Goal: Task Accomplishment & Management: Complete application form

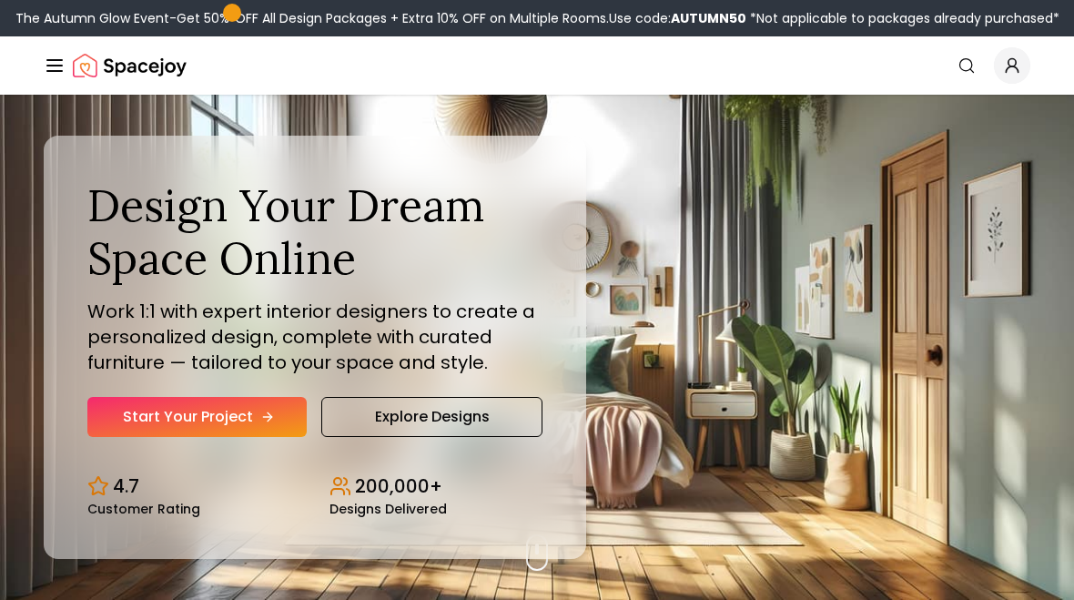
click at [201, 415] on link "Start Your Project" at bounding box center [196, 417] width 219 height 40
click at [256, 414] on link "Start Your Project" at bounding box center [196, 417] width 219 height 40
click at [493, 409] on link "Explore Designs" at bounding box center [431, 417] width 221 height 40
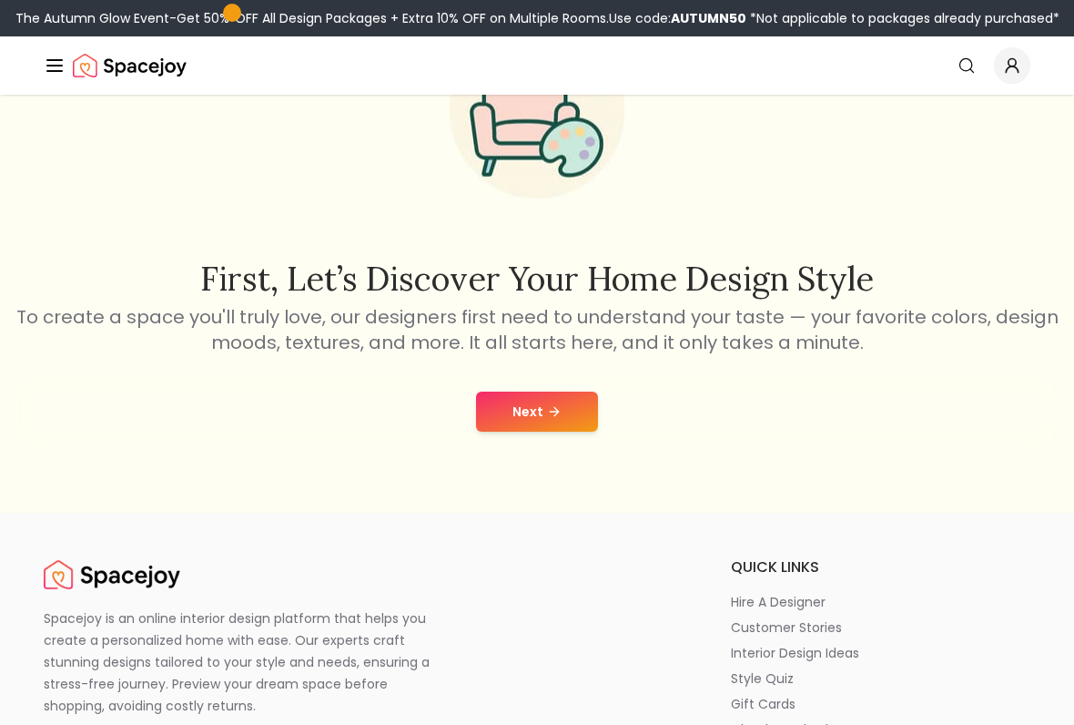
scroll to position [165, 0]
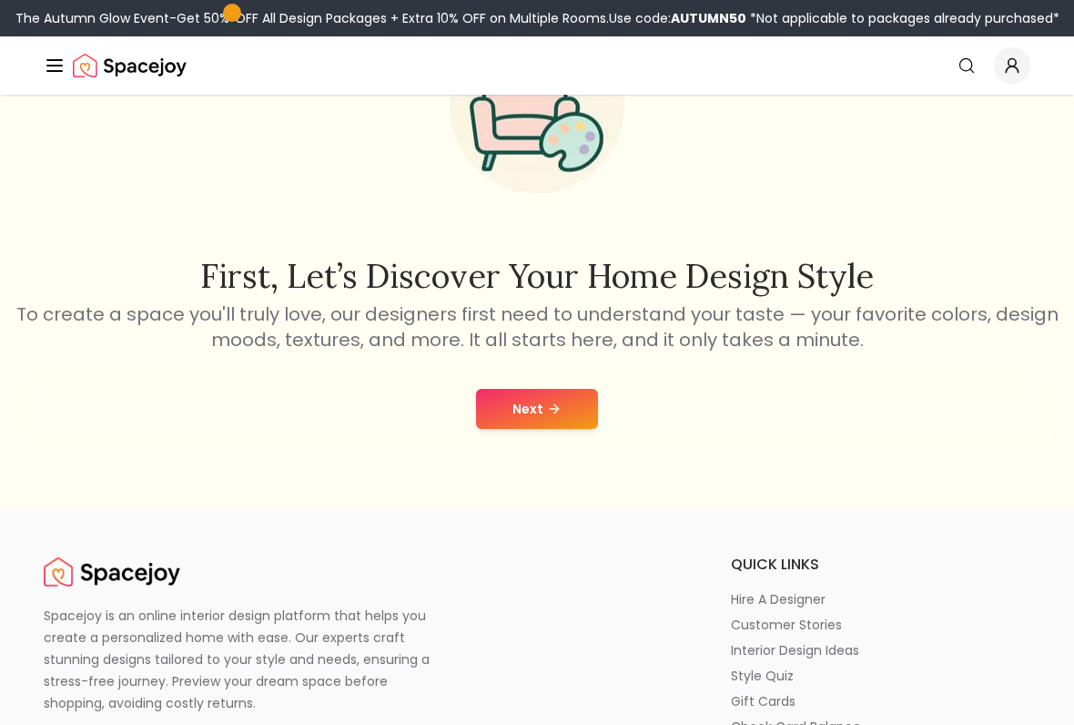
click at [539, 415] on button "Next" at bounding box center [537, 409] width 122 height 40
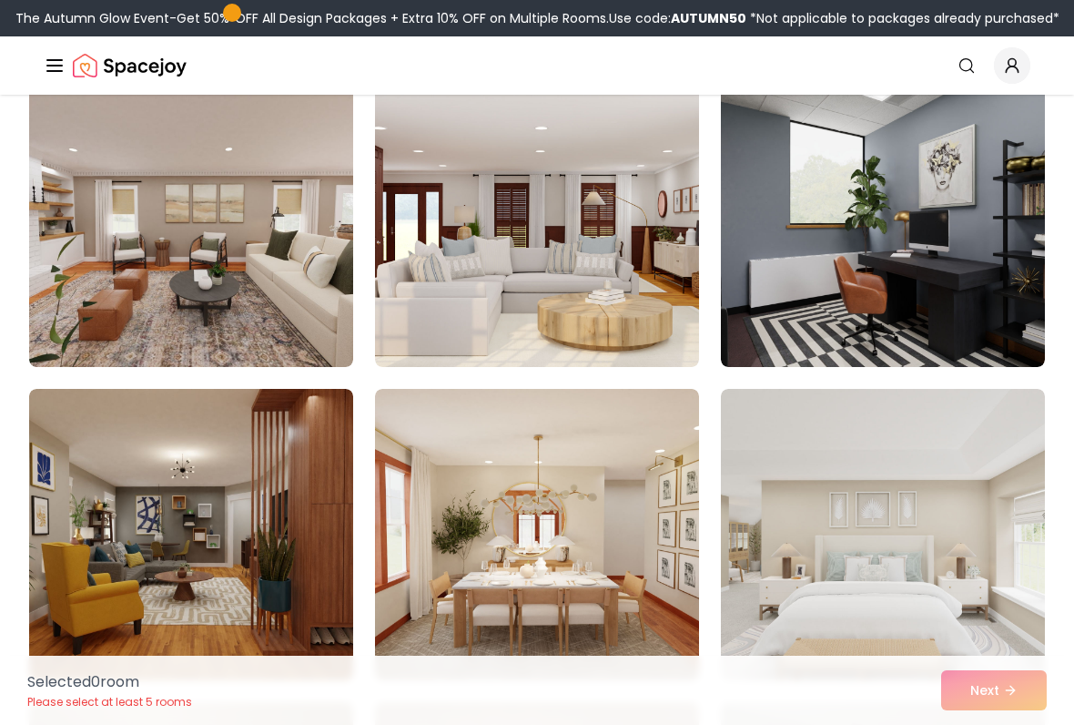
scroll to position [4940, 0]
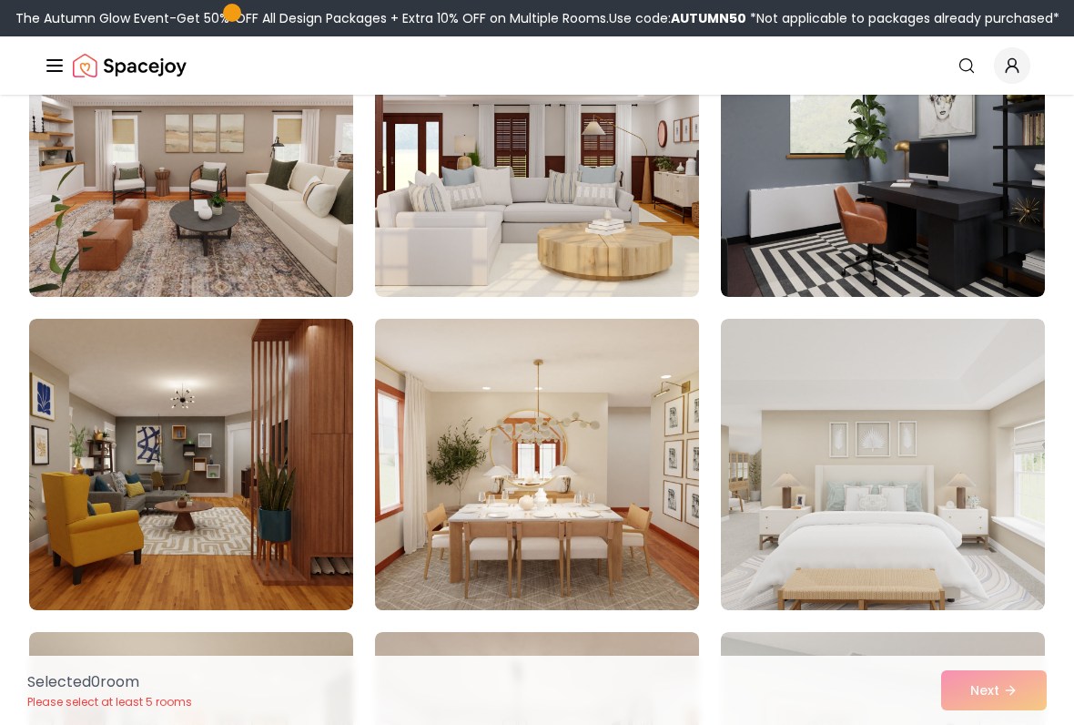
click at [630, 441] on img at bounding box center [537, 464] width 340 height 306
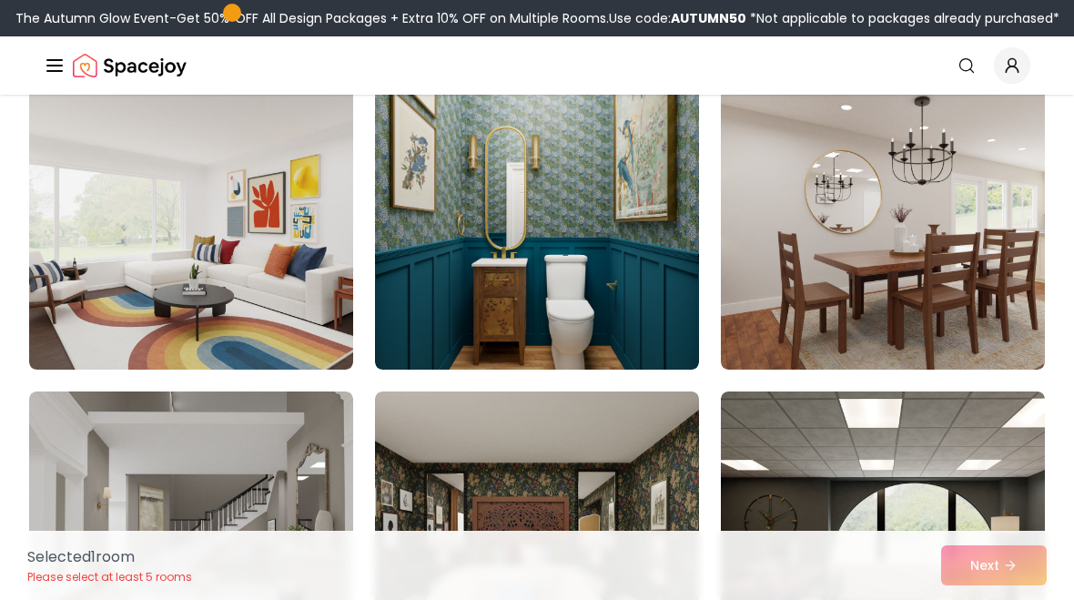
scroll to position [4240, 0]
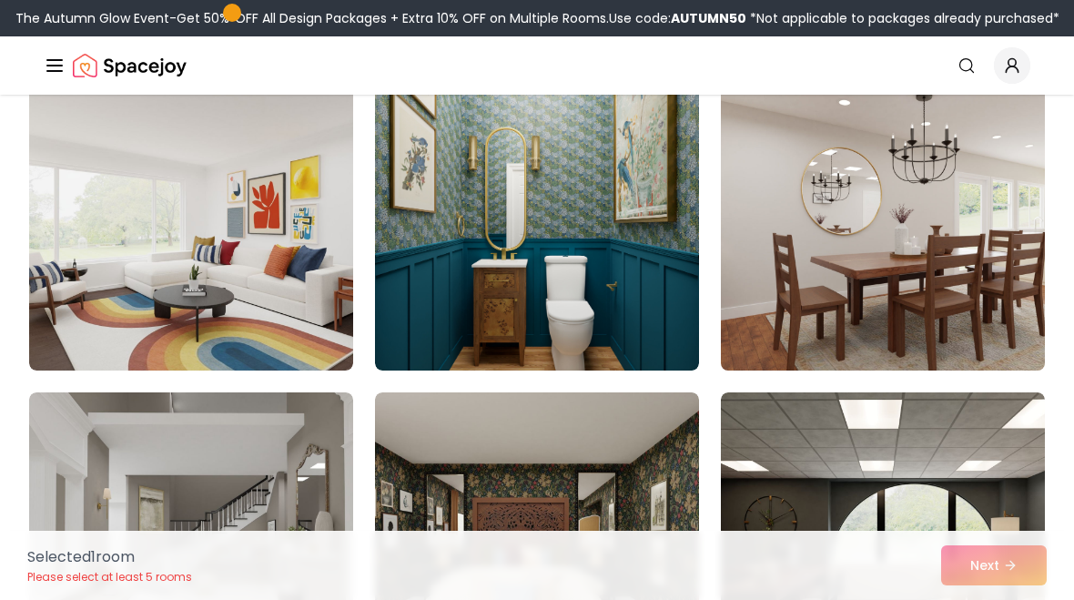
click at [884, 165] on img at bounding box center [883, 225] width 340 height 306
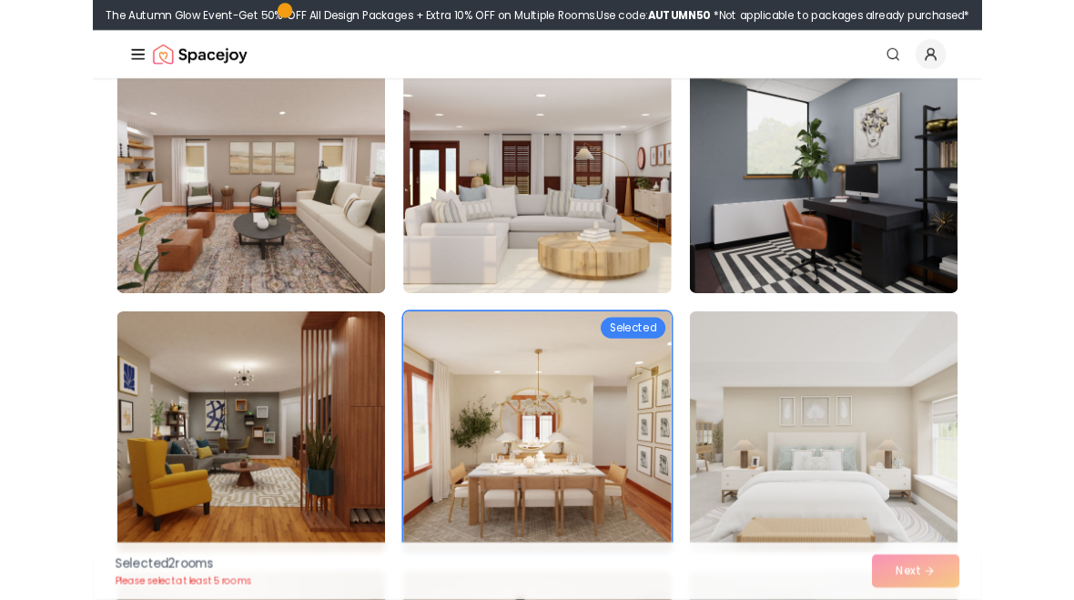
scroll to position [4885, 0]
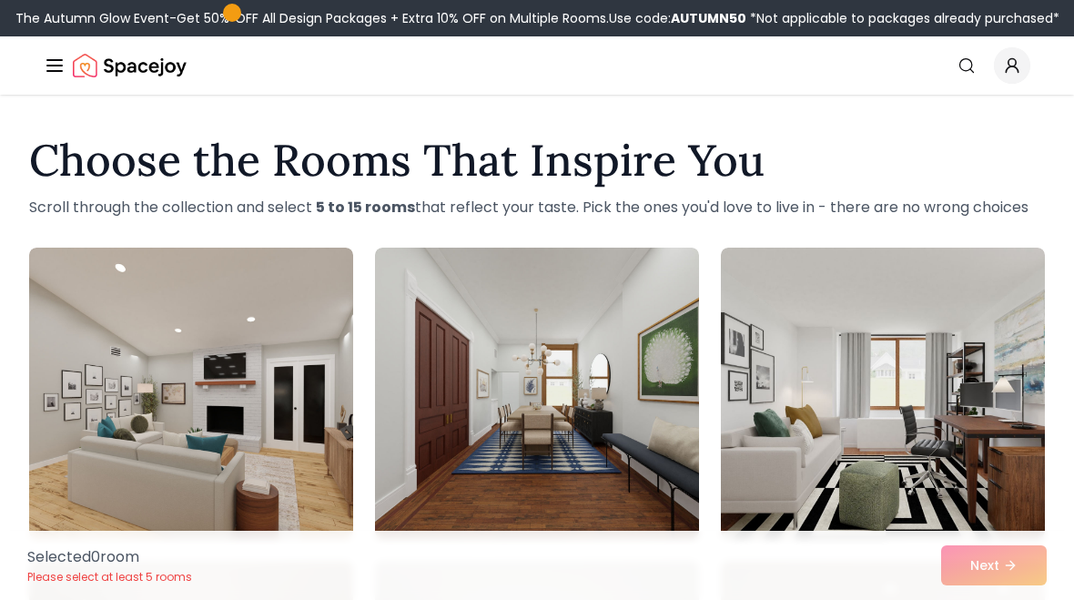
scroll to position [1808, 0]
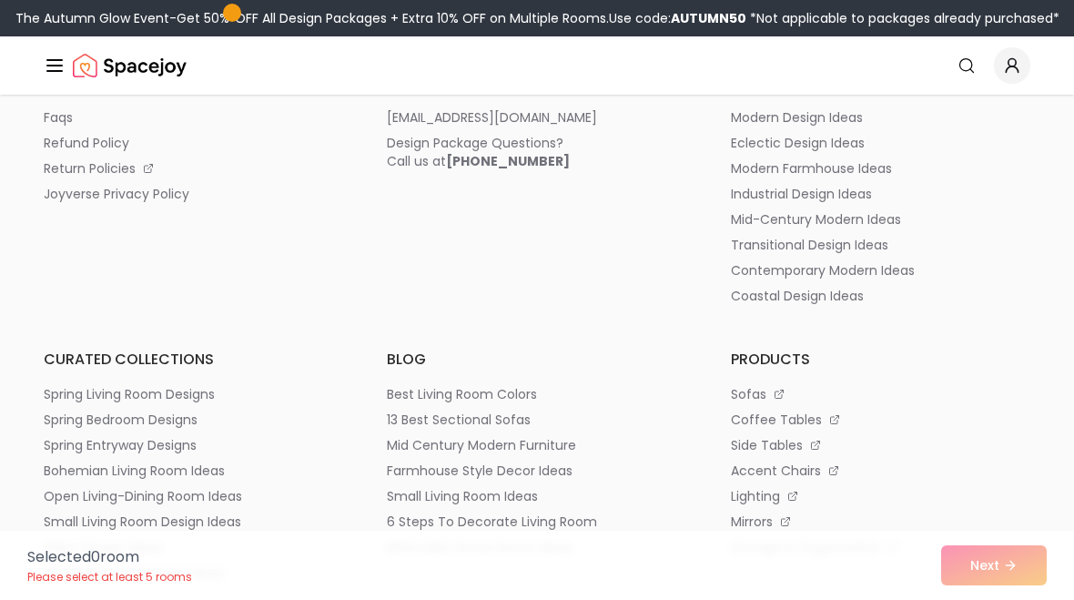
scroll to position [408, 0]
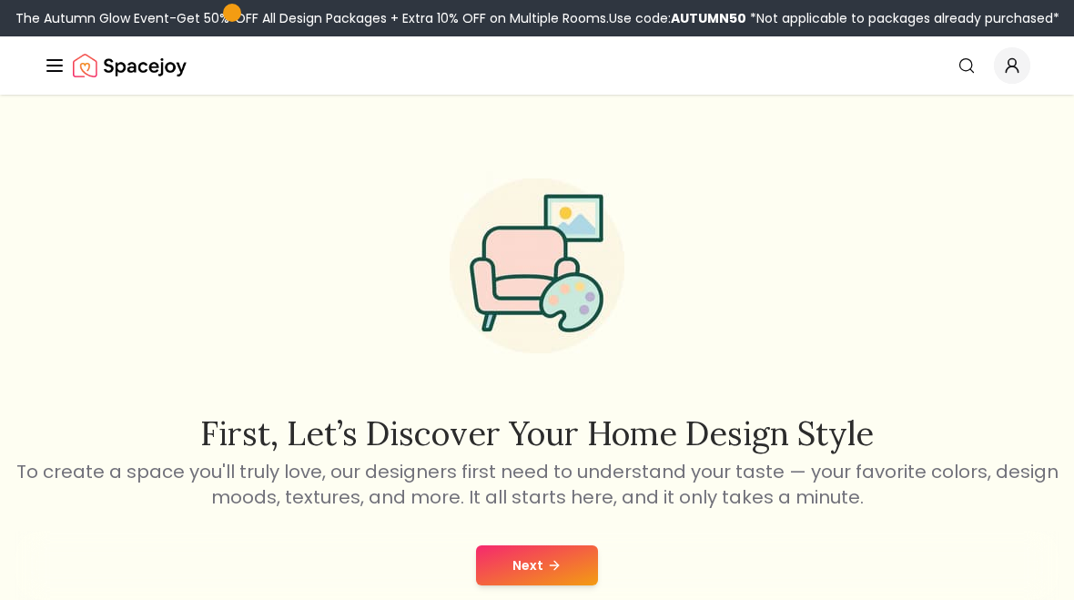
click at [932, 332] on div "First, let’s discover your home design style To create a space you'll truly lov…" at bounding box center [537, 331] width 1045 height 357
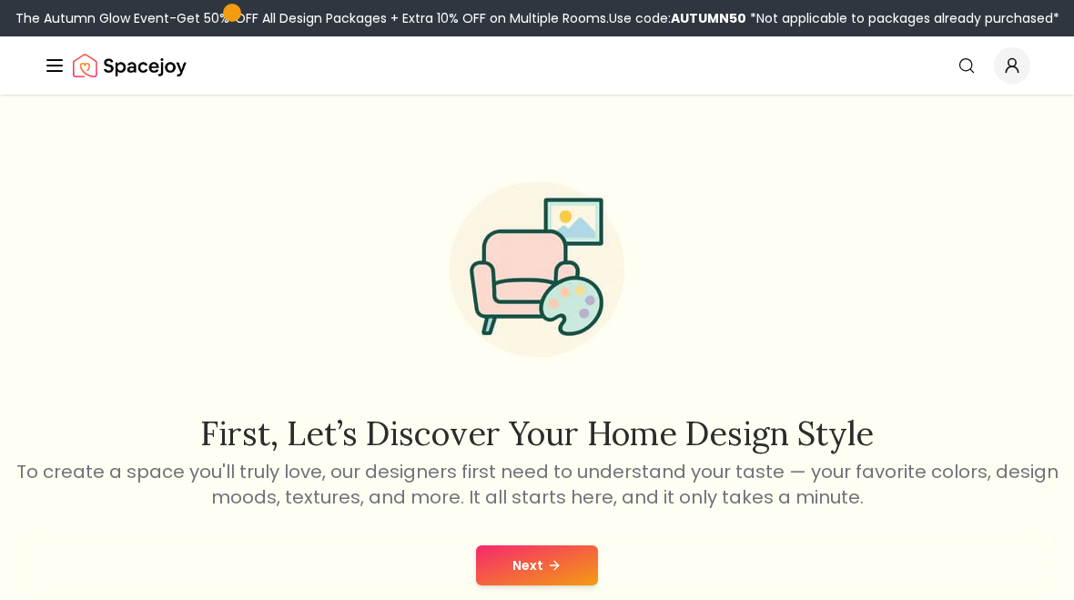
click at [538, 523] on div "First, let’s discover your home design style To create a space you'll truly lov…" at bounding box center [537, 377] width 1074 height 564
click at [566, 548] on button "Next" at bounding box center [537, 565] width 122 height 40
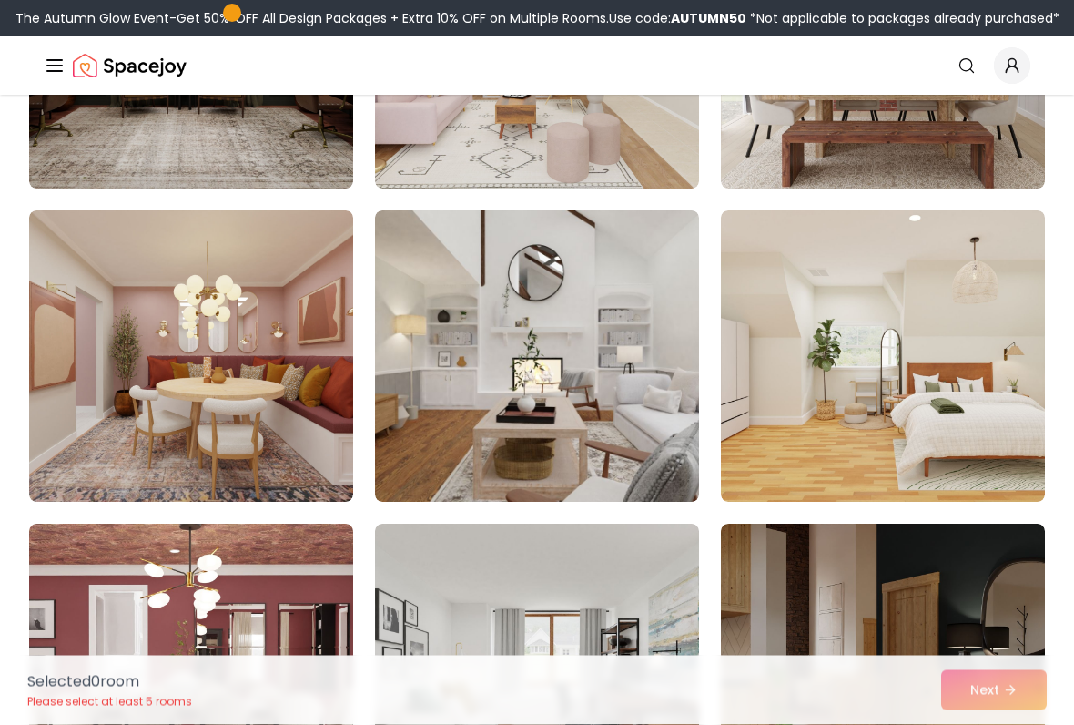
scroll to position [8806, 0]
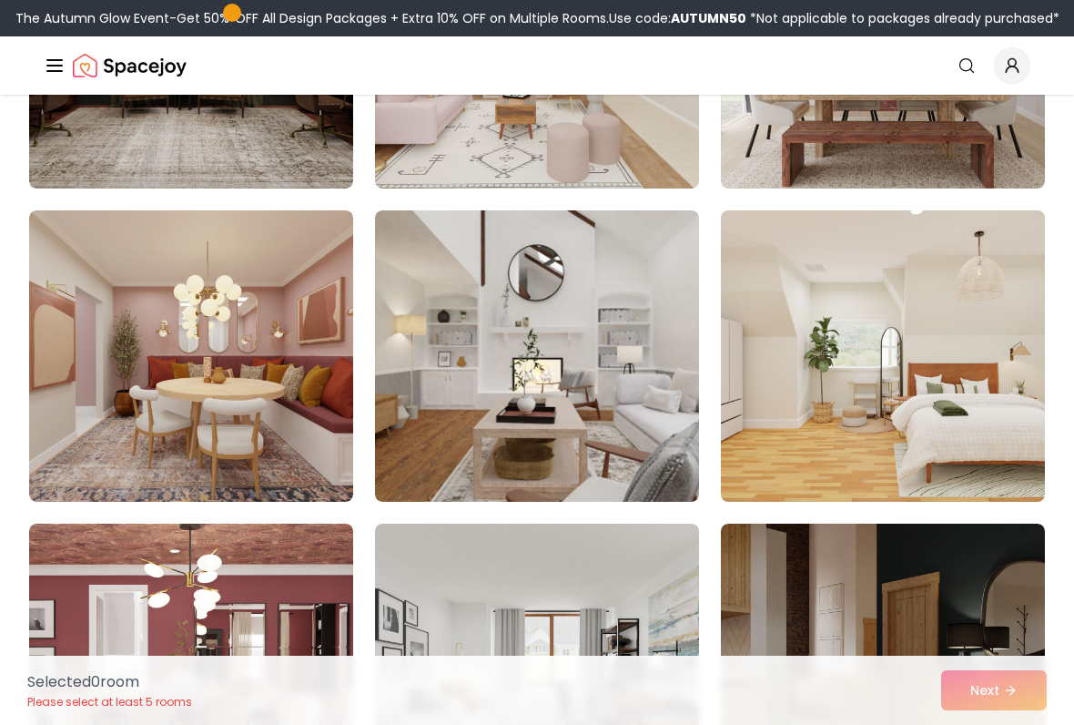
click at [1020, 285] on img at bounding box center [883, 356] width 340 height 306
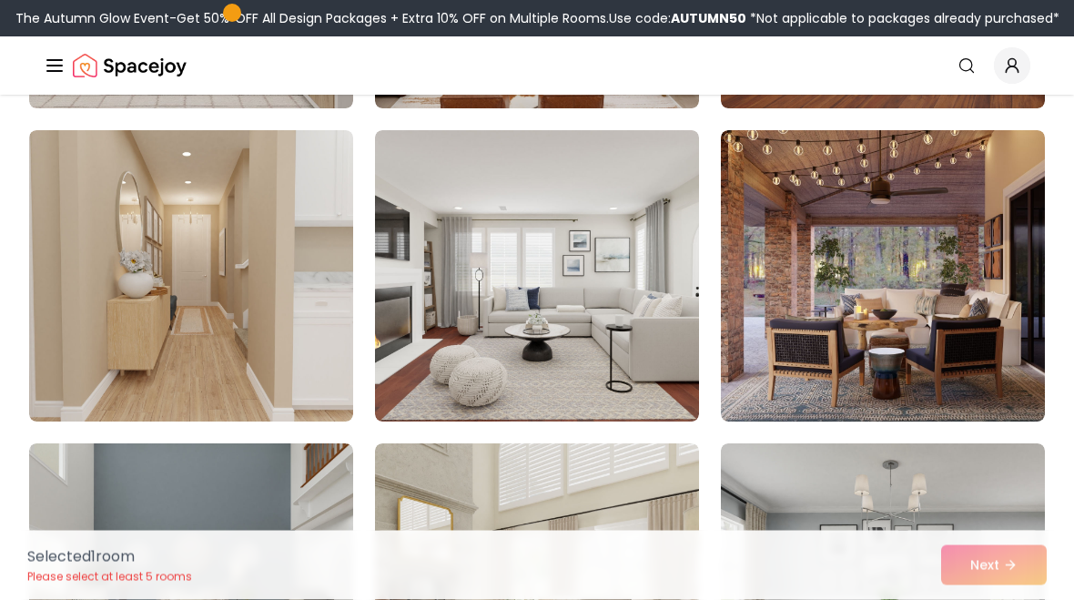
scroll to position [1321, 0]
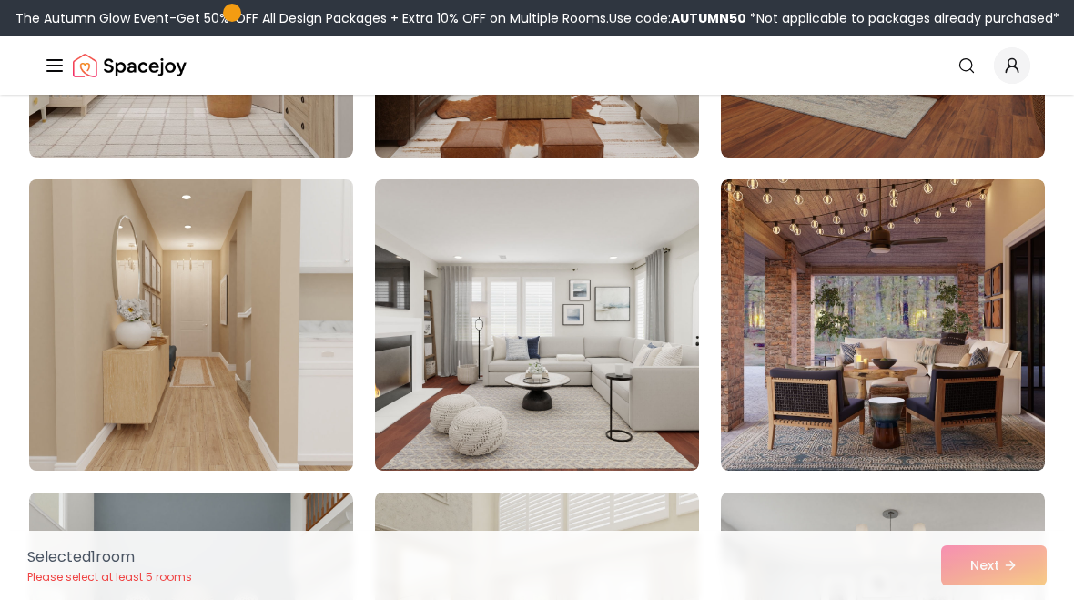
click at [234, 342] on img at bounding box center [191, 325] width 340 height 306
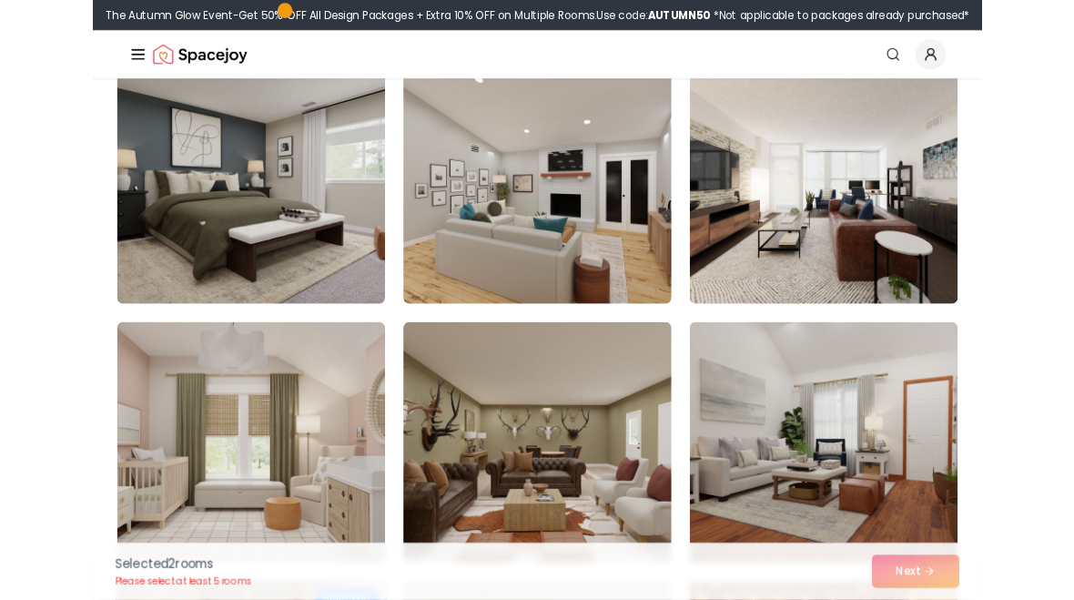
scroll to position [796, 0]
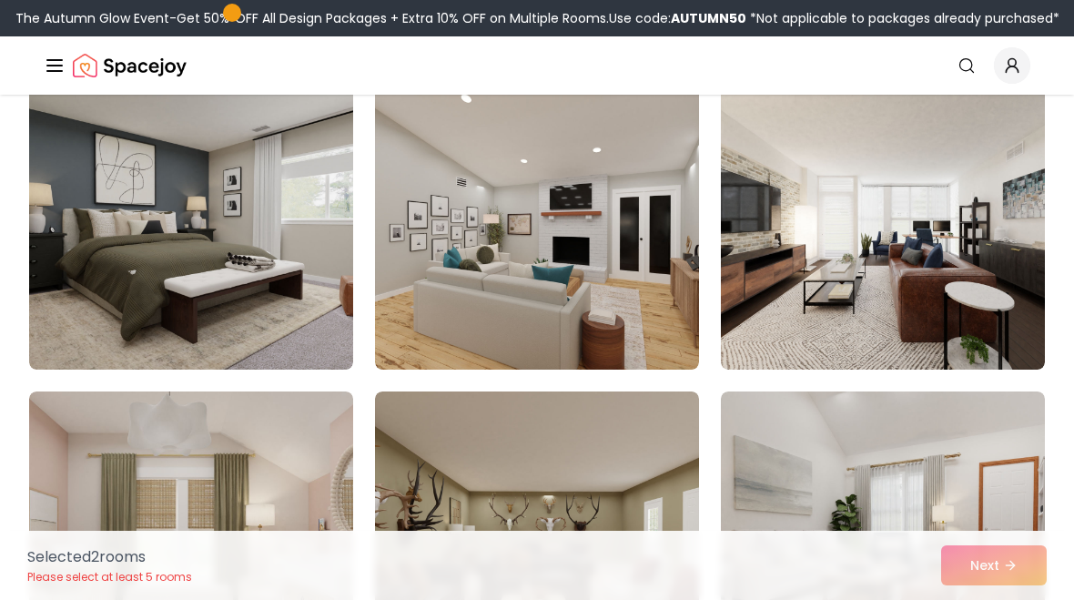
click at [600, 243] on img at bounding box center [537, 223] width 324 height 291
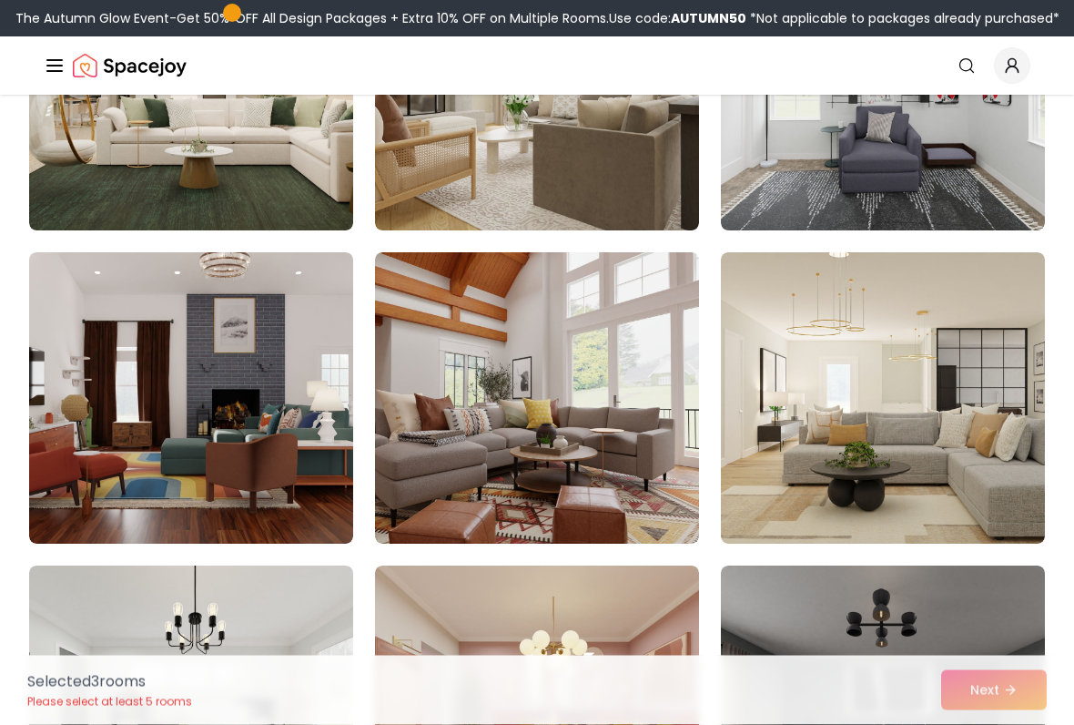
scroll to position [2226, 0]
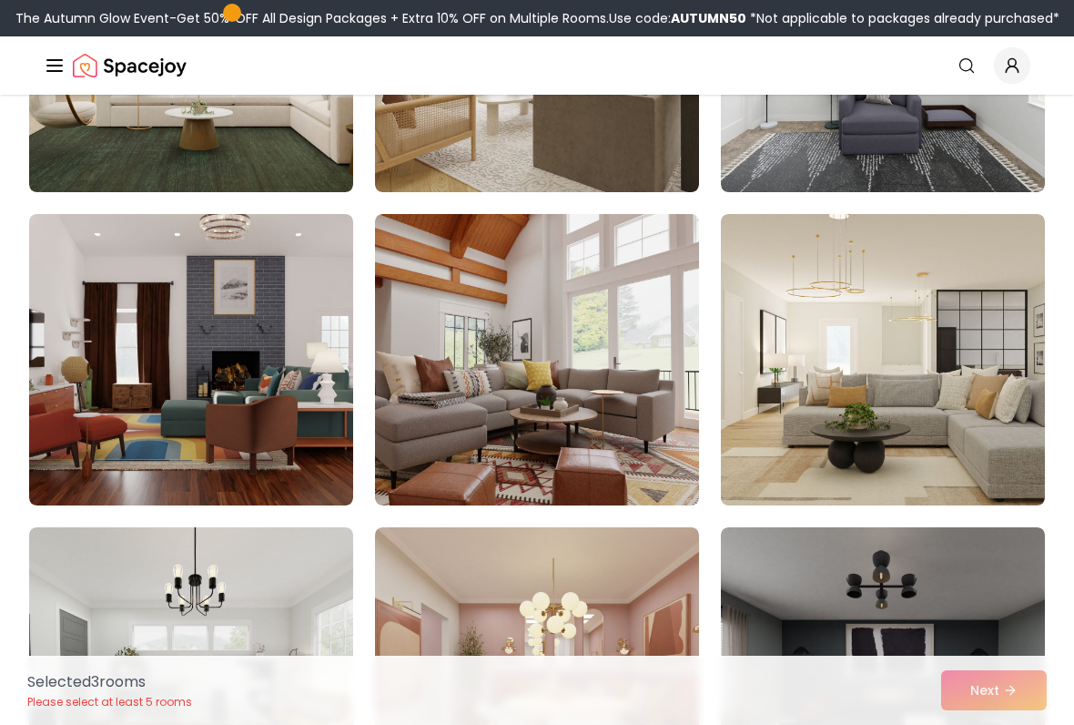
click at [613, 358] on img at bounding box center [537, 359] width 324 height 291
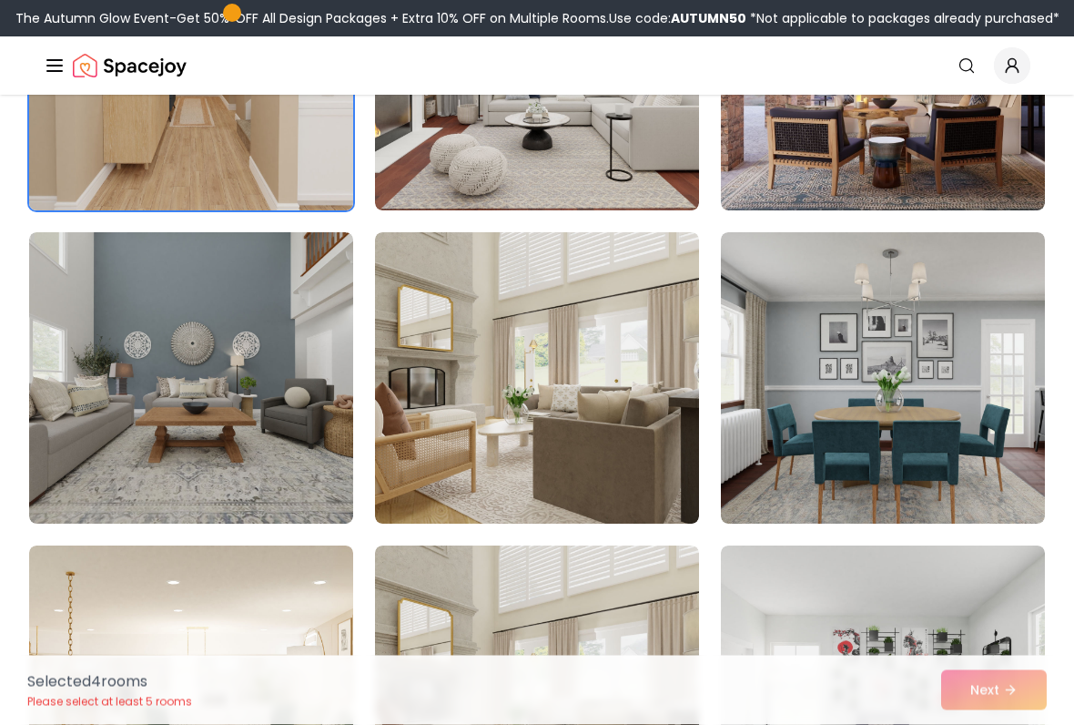
scroll to position [1581, 0]
click at [522, 477] on img at bounding box center [537, 377] width 324 height 291
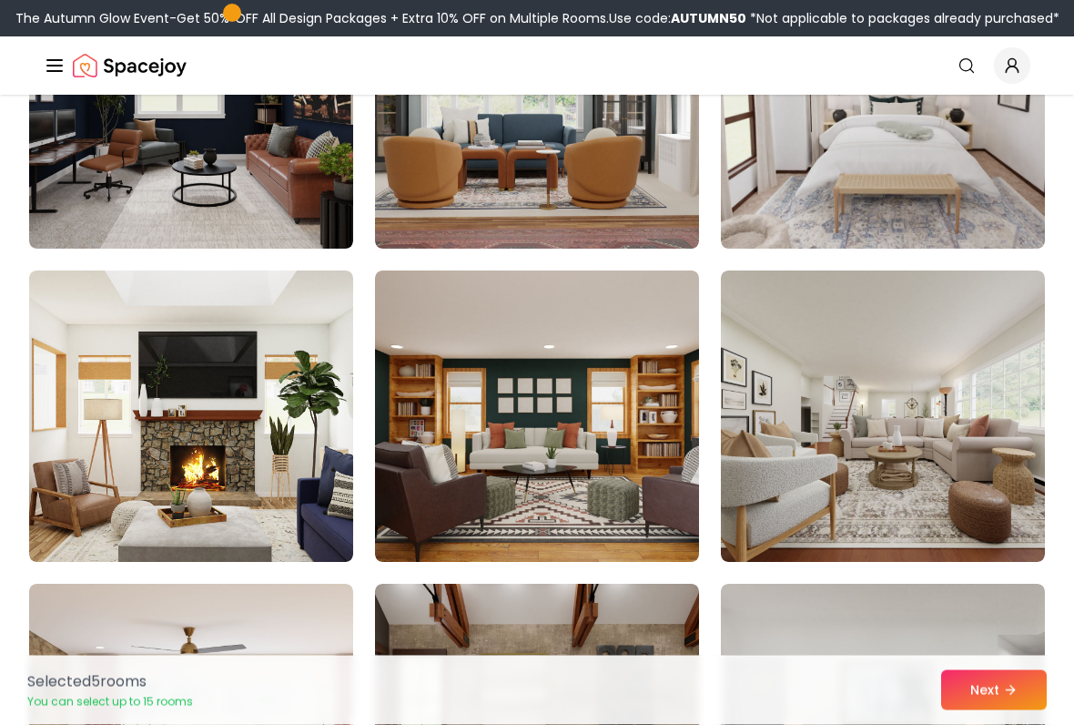
scroll to position [5301, 0]
click at [891, 407] on img at bounding box center [883, 415] width 324 height 291
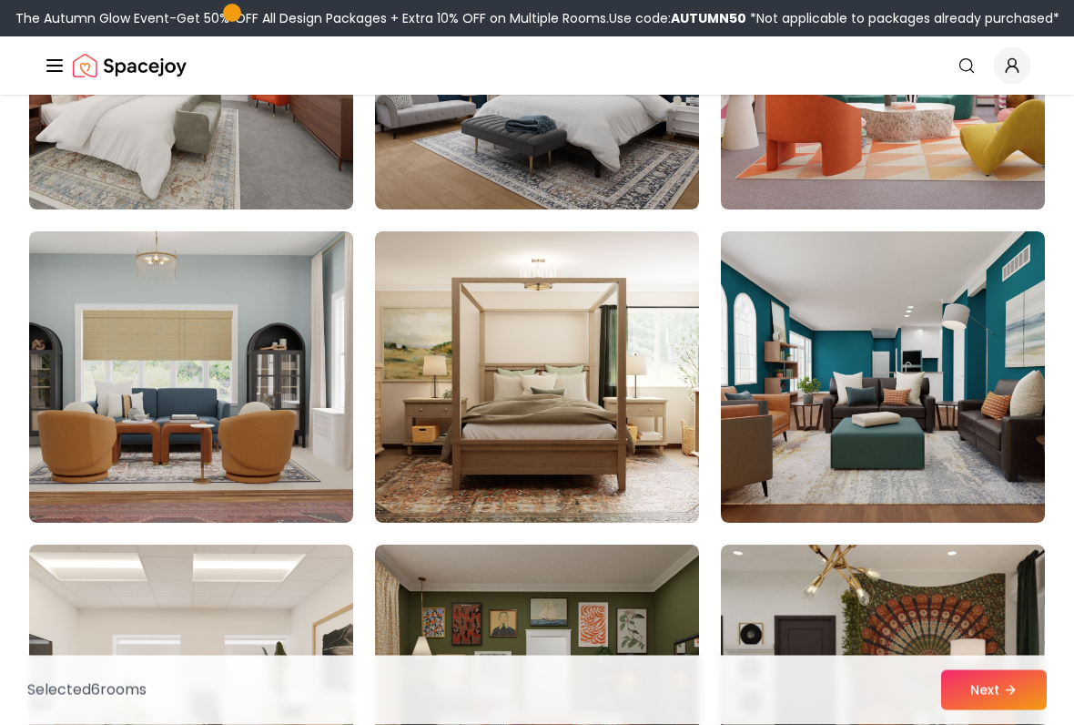
scroll to position [6906, 0]
click at [633, 451] on img at bounding box center [537, 376] width 324 height 291
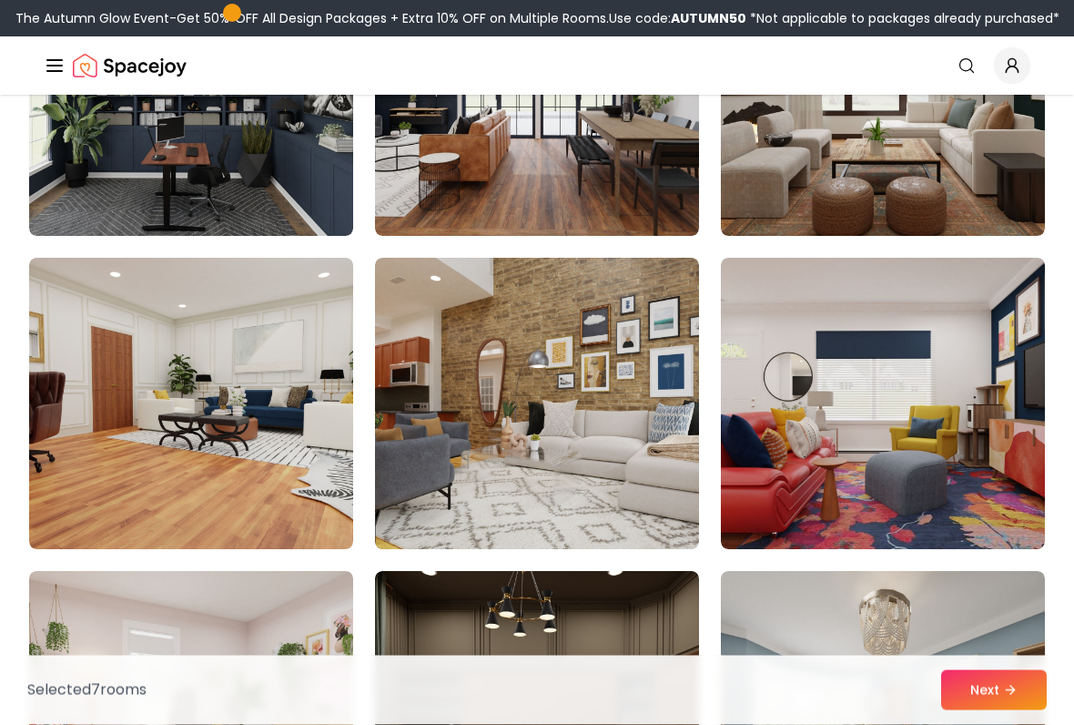
scroll to position [9701, 0]
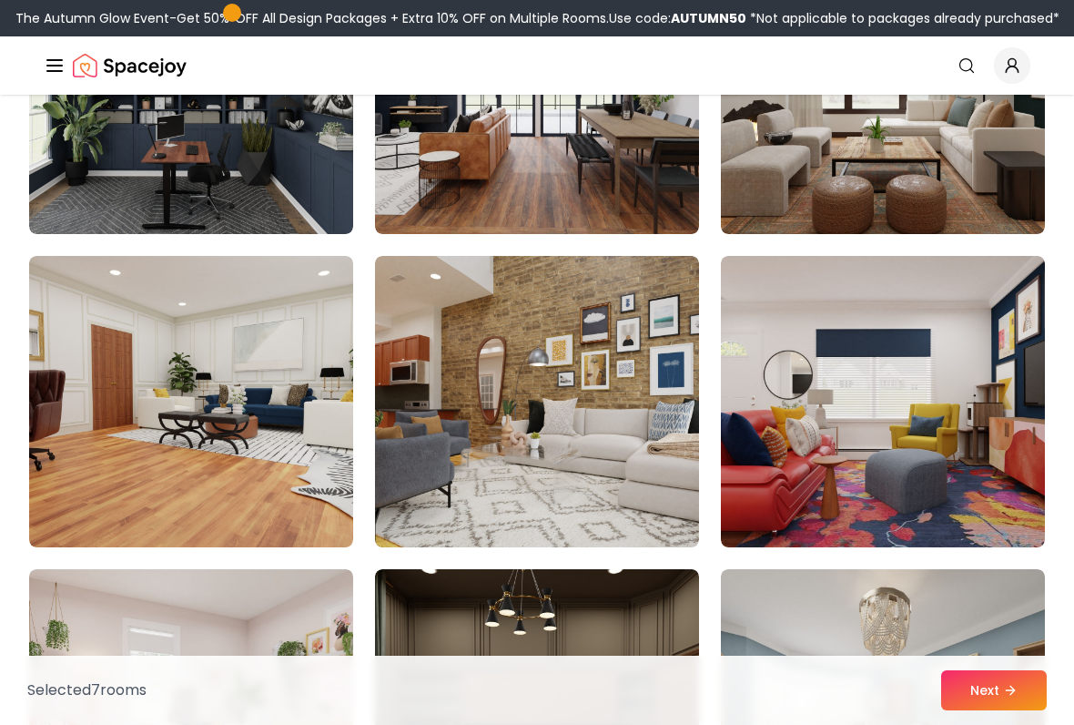
click at [255, 360] on img at bounding box center [191, 401] width 324 height 291
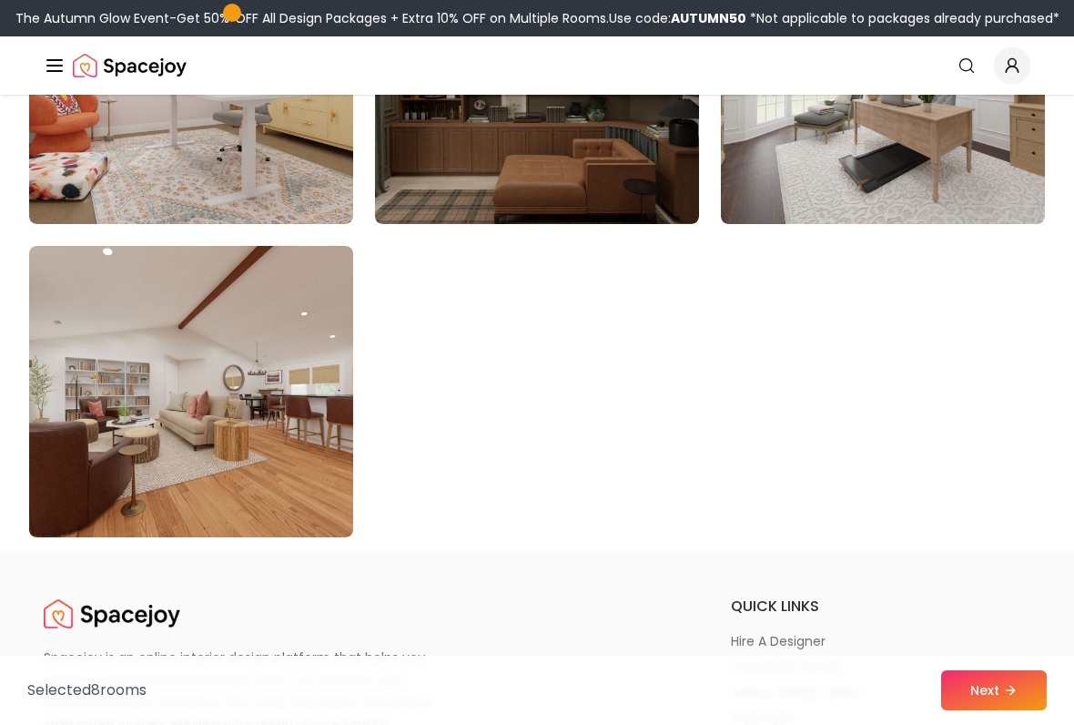
scroll to position [10354, 0]
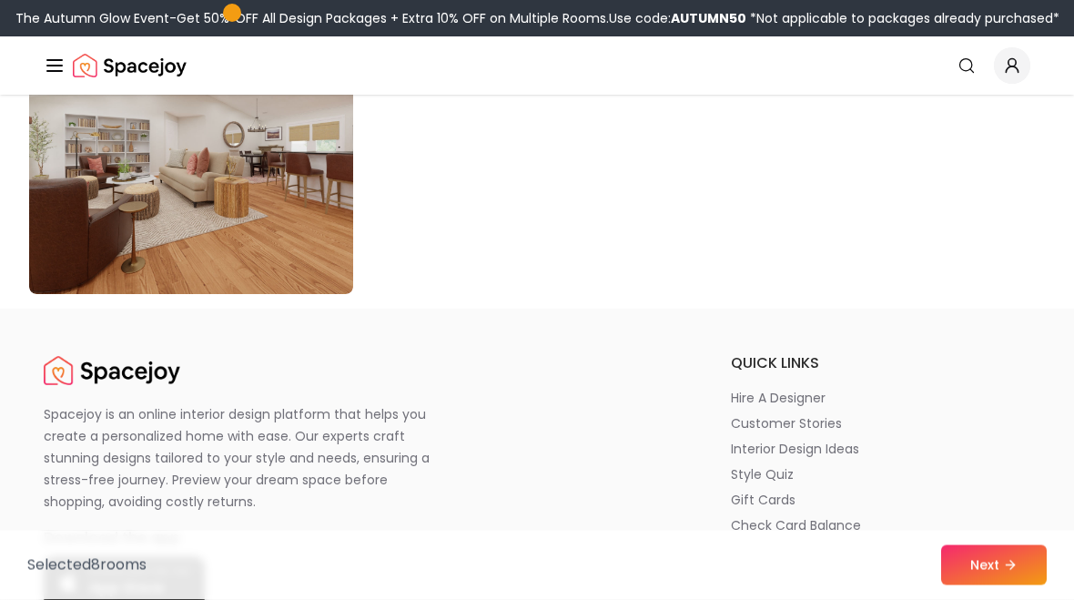
click at [274, 227] on img at bounding box center [191, 149] width 324 height 291
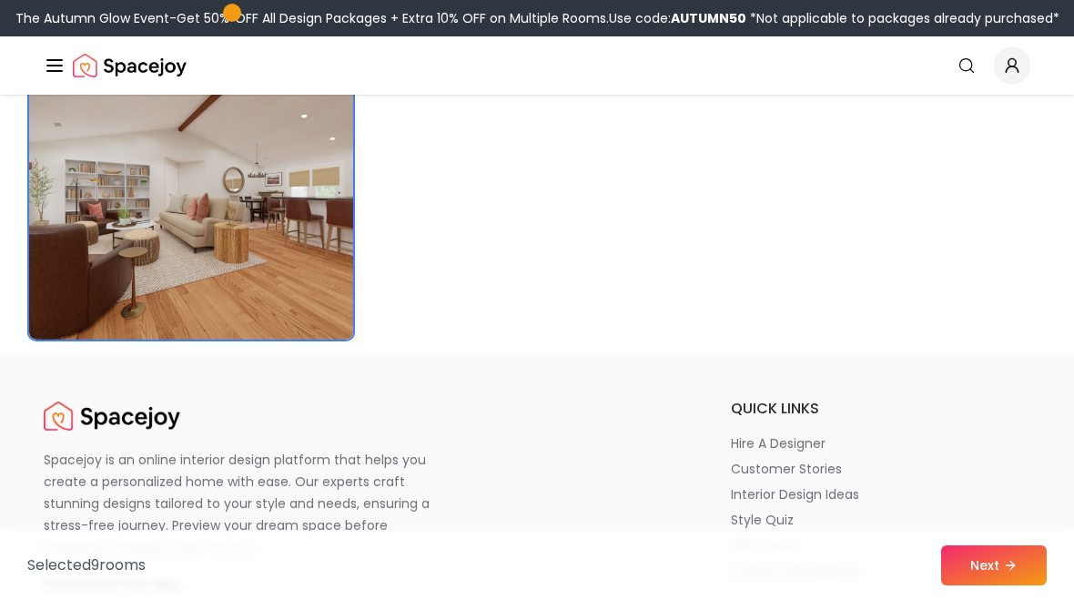
scroll to position [10504, 0]
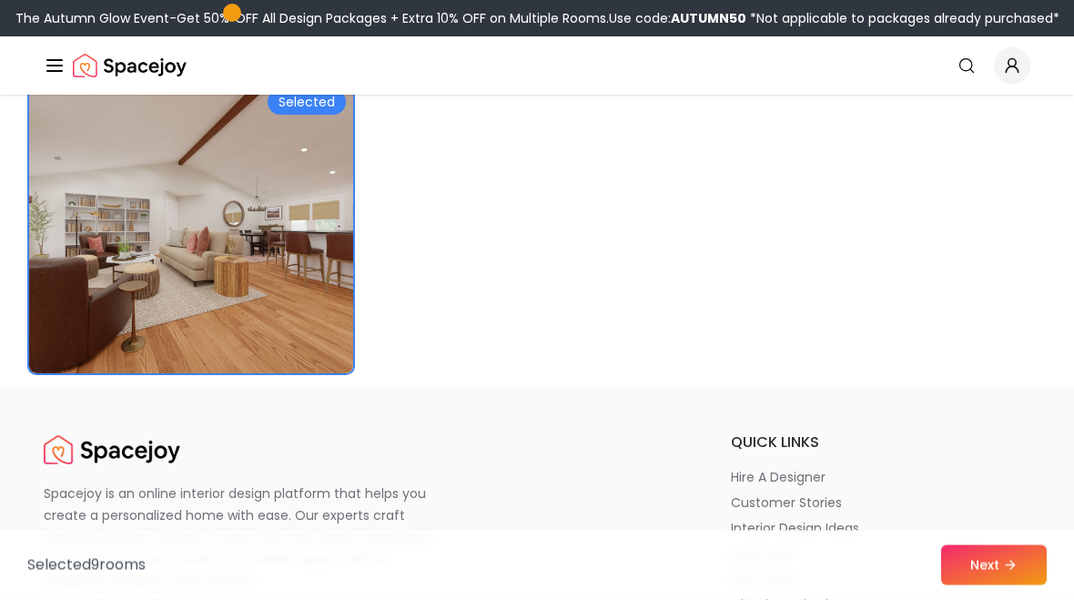
click at [991, 554] on button "Next" at bounding box center [994, 565] width 106 height 40
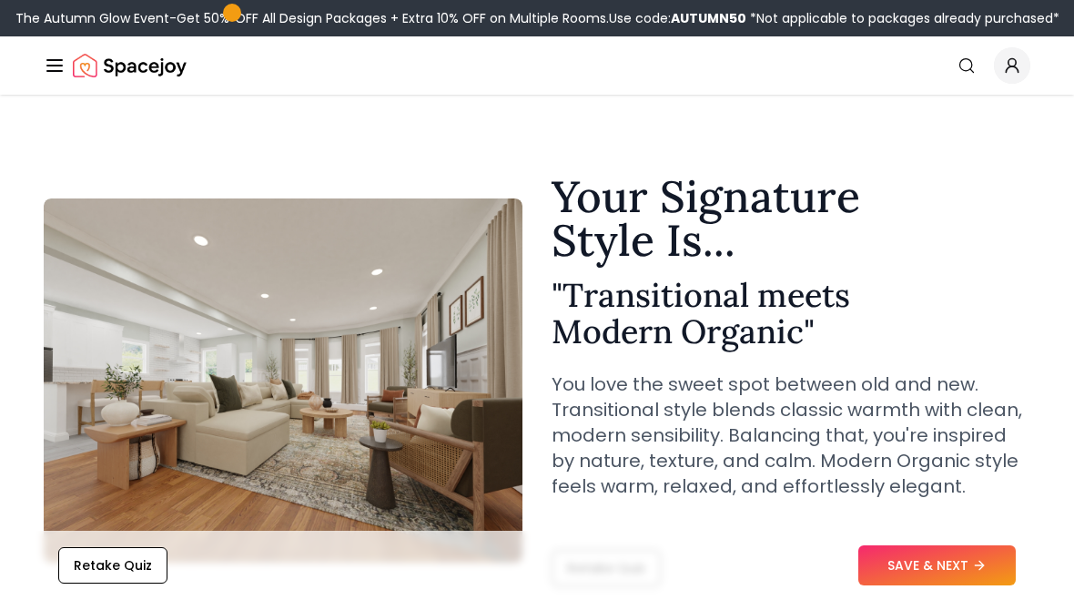
click at [964, 569] on button "SAVE & NEXT" at bounding box center [938, 565] width 158 height 40
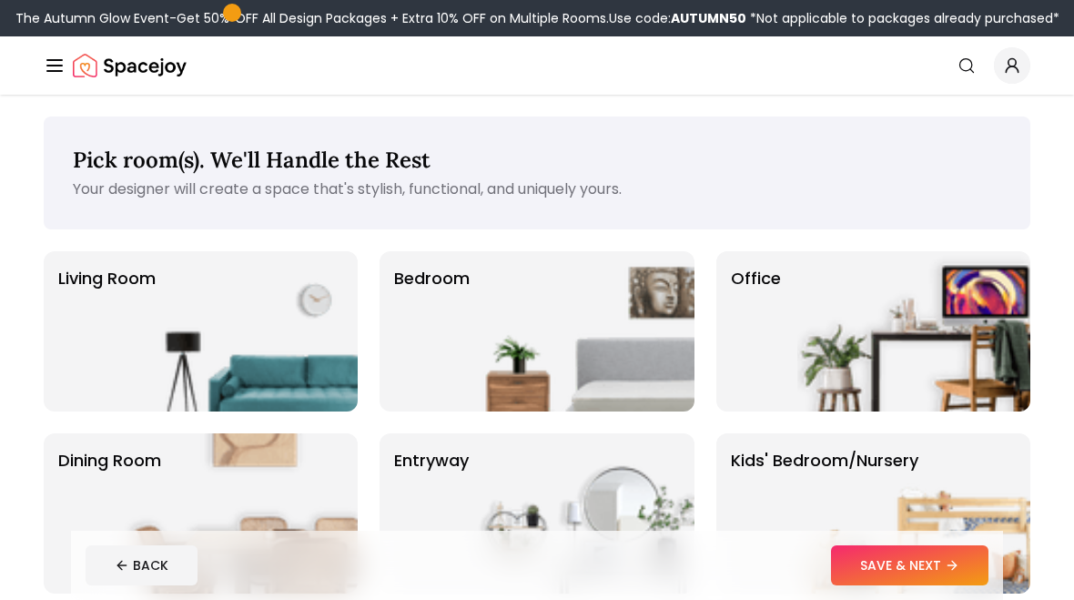
click at [210, 304] on img at bounding box center [241, 331] width 233 height 160
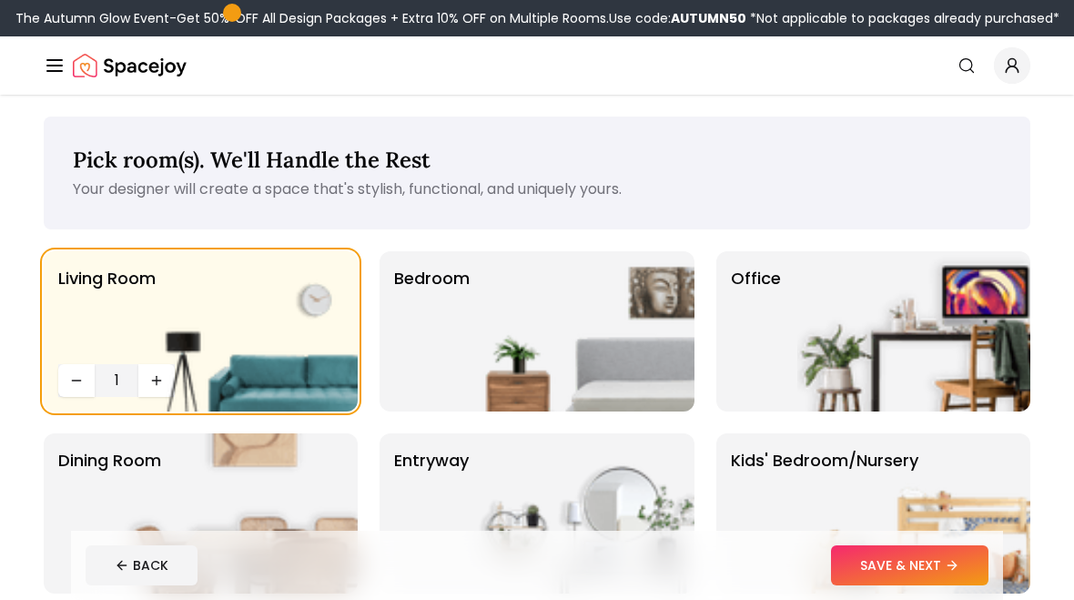
click at [576, 352] on img at bounding box center [578, 331] width 233 height 160
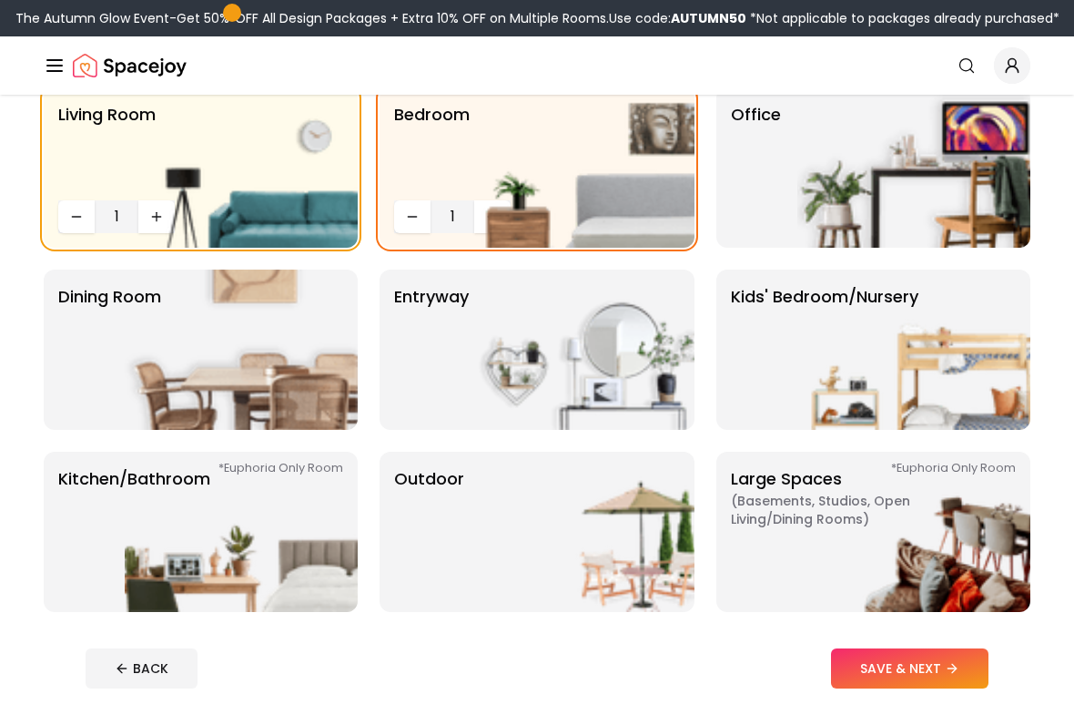
scroll to position [166, 0]
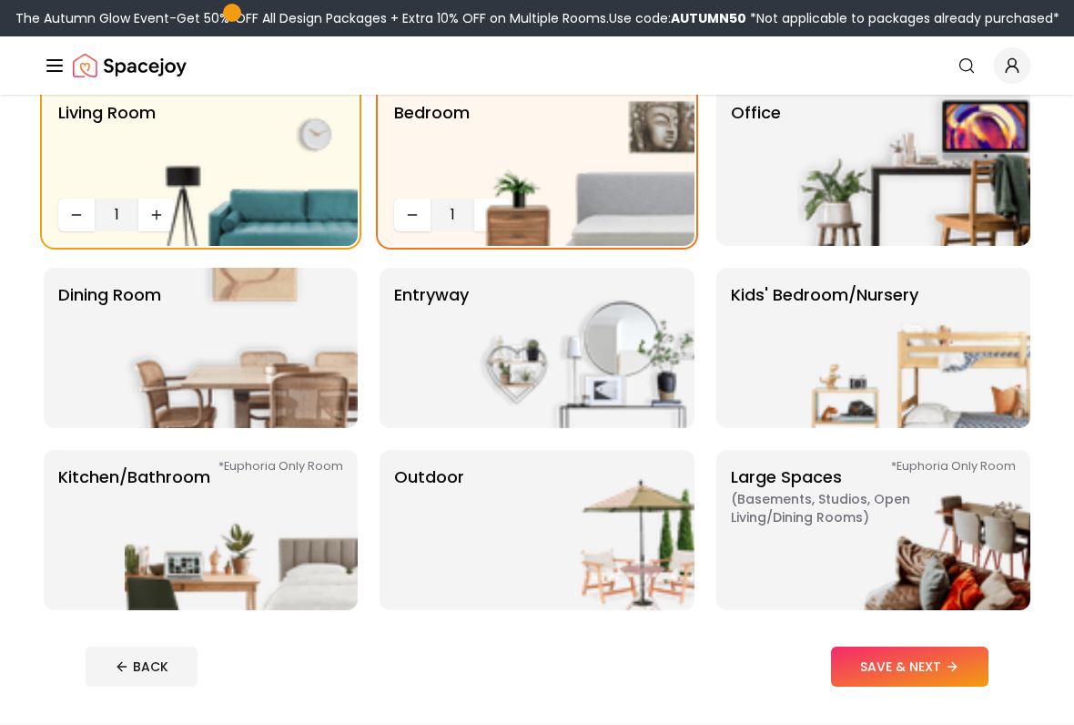
click at [554, 359] on img at bounding box center [578, 348] width 233 height 160
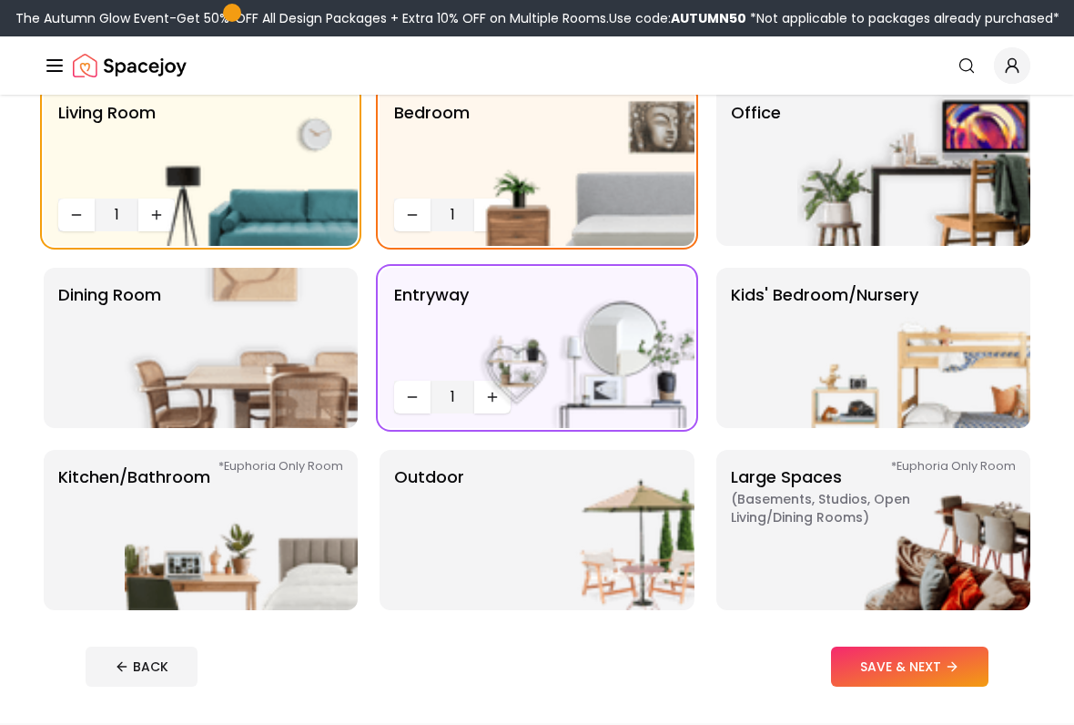
click at [167, 381] on img at bounding box center [241, 348] width 233 height 160
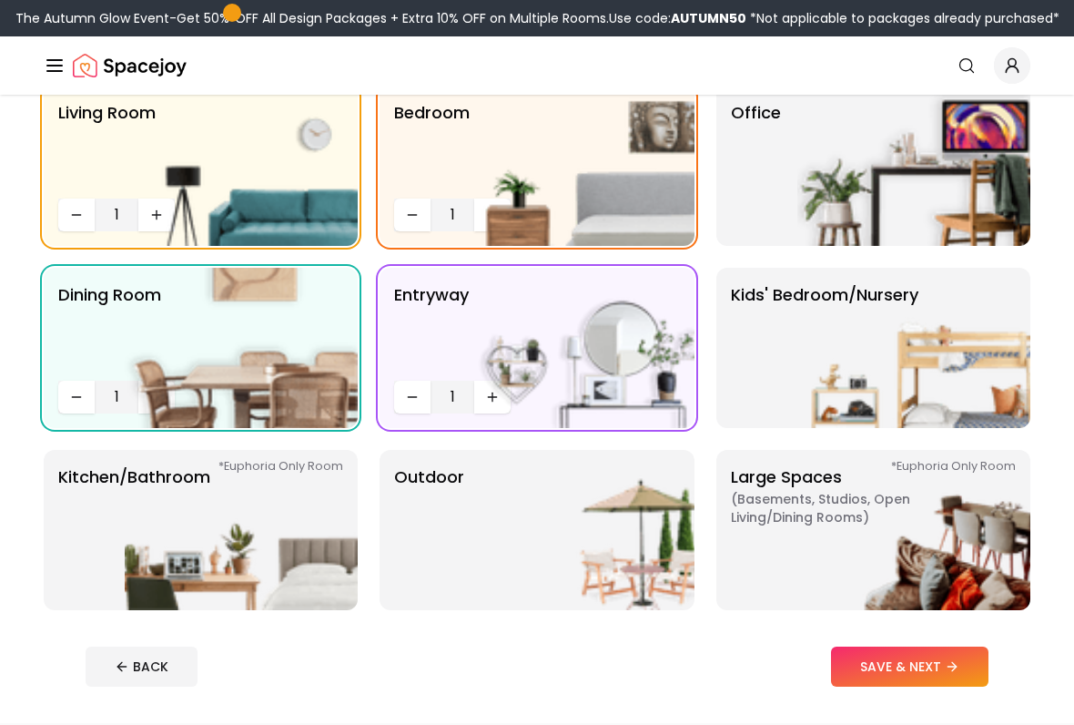
click at [208, 563] on img at bounding box center [241, 530] width 233 height 160
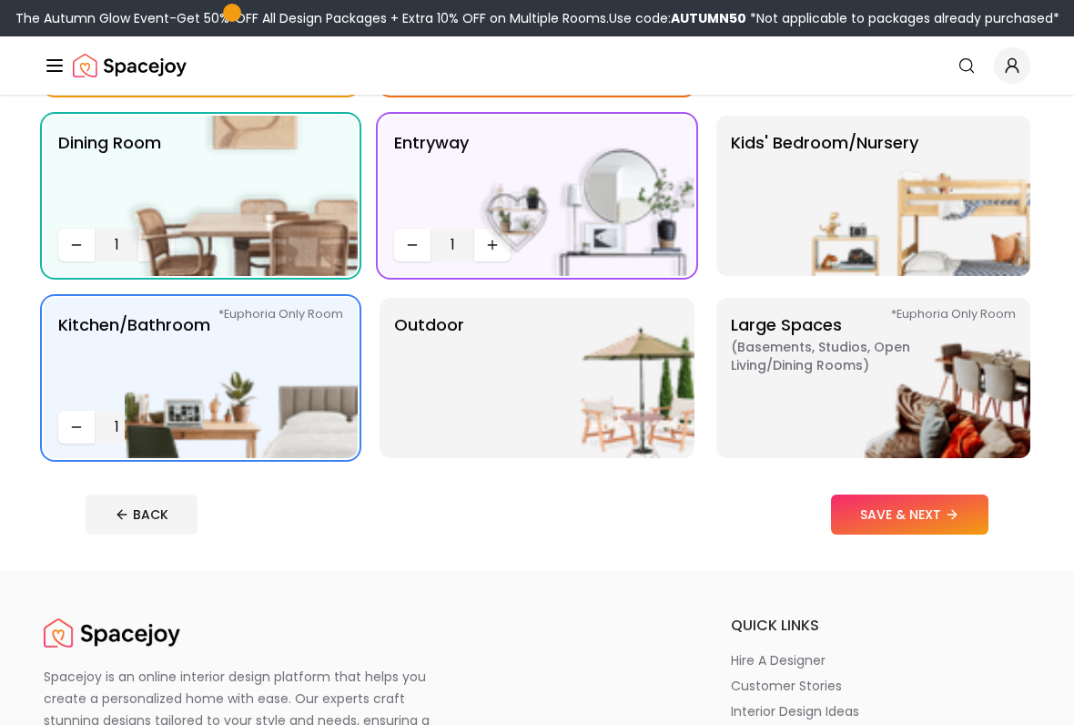
scroll to position [383, 0]
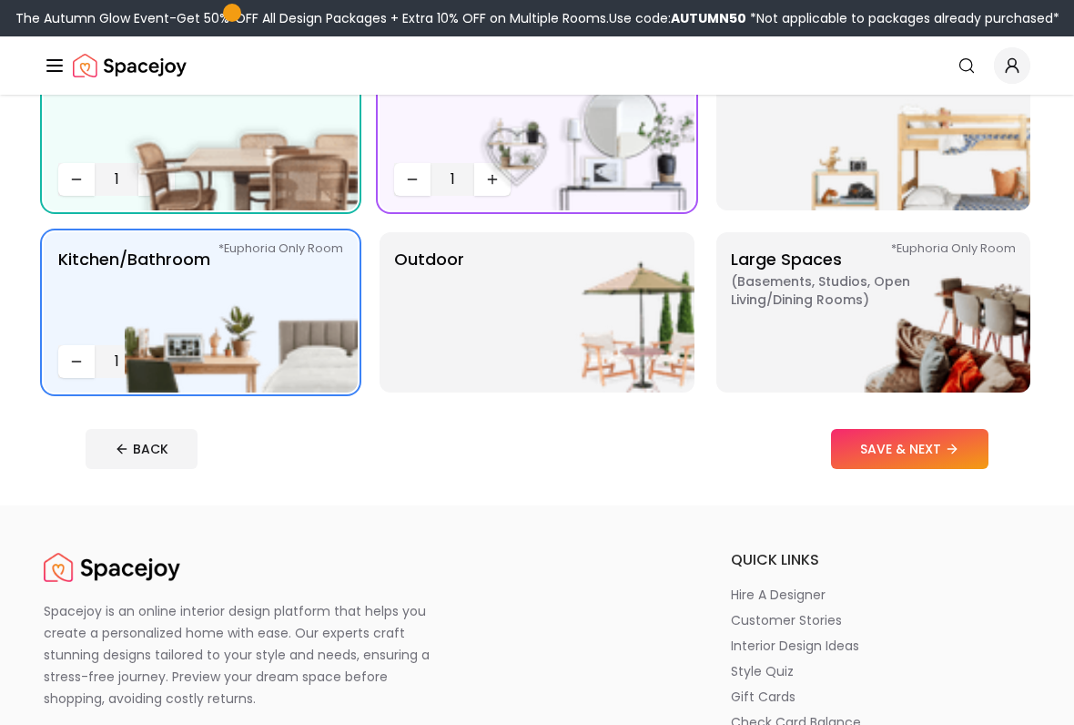
click at [944, 448] on button "SAVE & NEXT" at bounding box center [910, 449] width 158 height 40
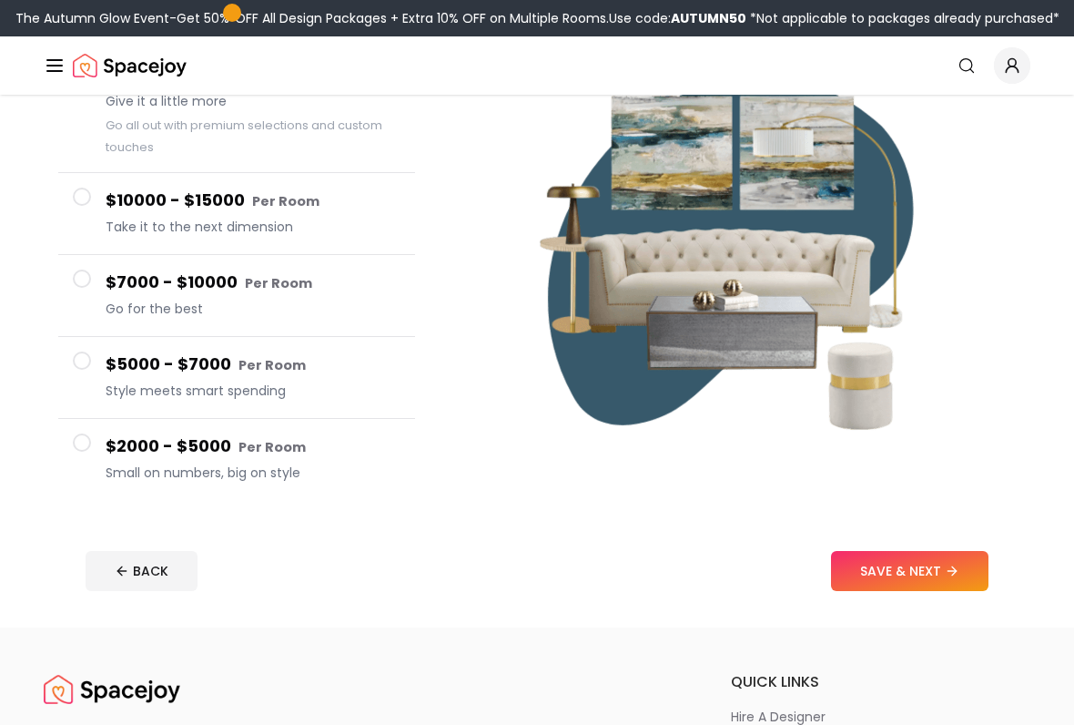
scroll to position [225, 0]
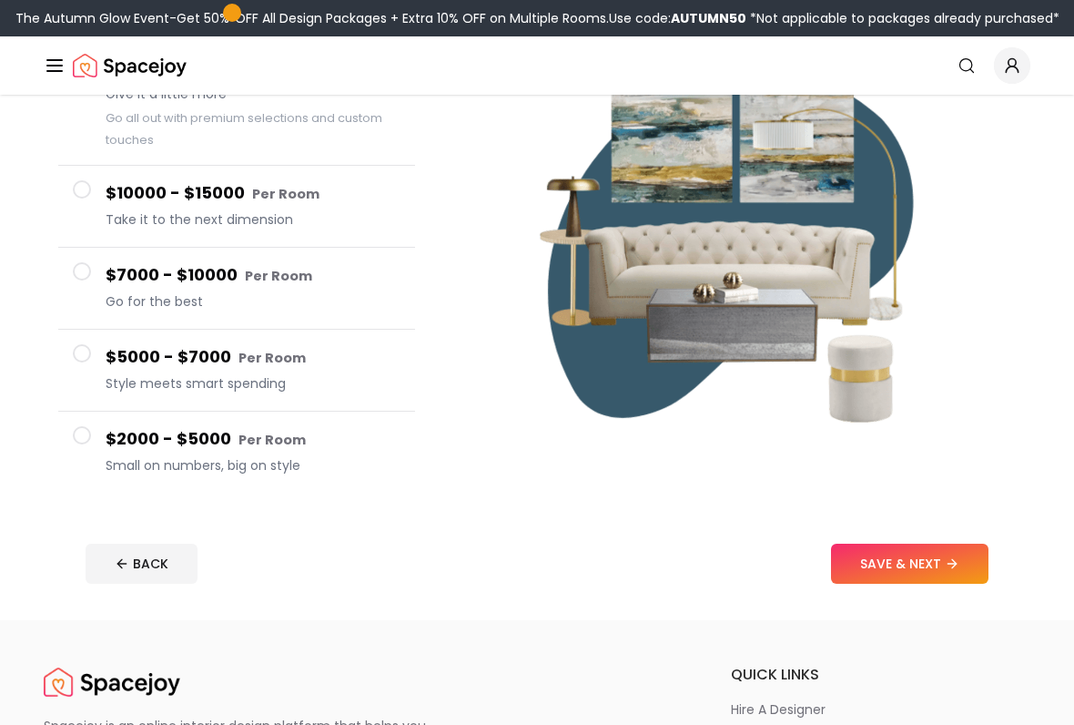
click at [209, 375] on span "Style meets smart spending" at bounding box center [253, 384] width 295 height 18
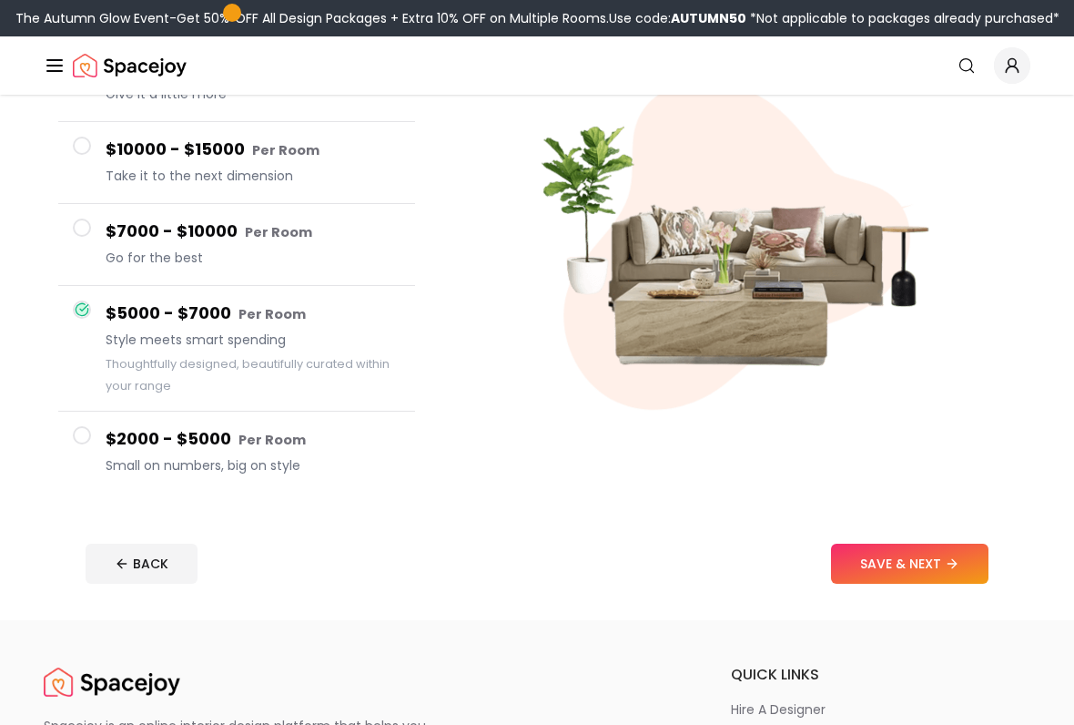
click at [925, 564] on button "SAVE & NEXT" at bounding box center [910, 564] width 158 height 40
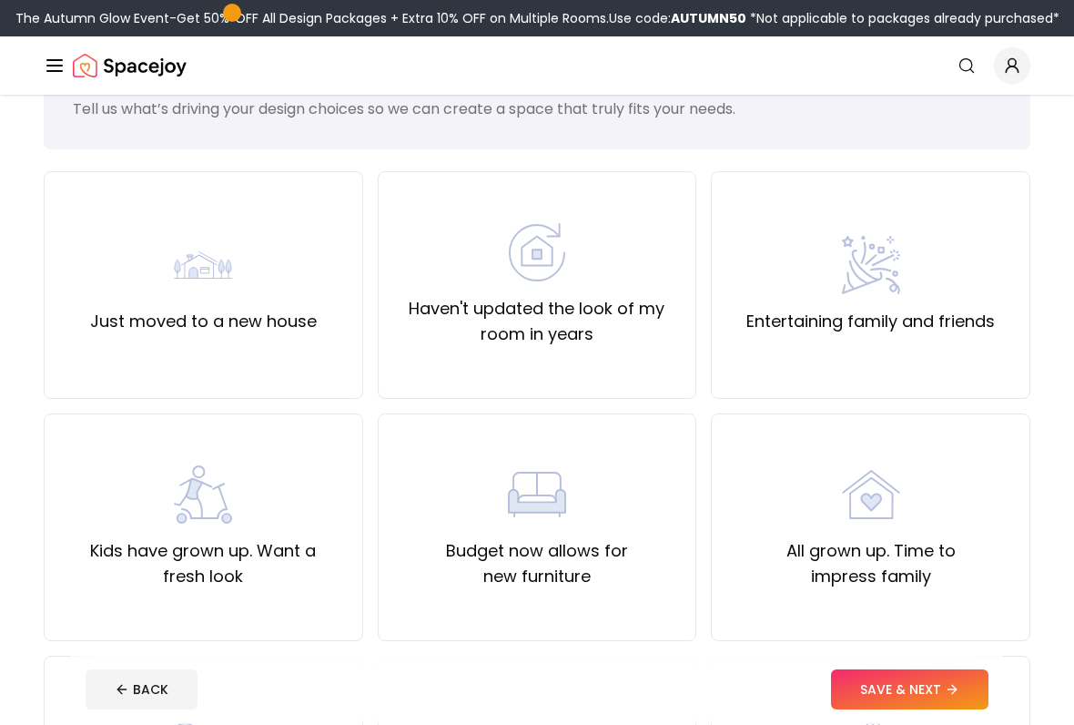
scroll to position [80, 0]
click at [546, 540] on label "Budget now allows for new furniture" at bounding box center [537, 563] width 289 height 51
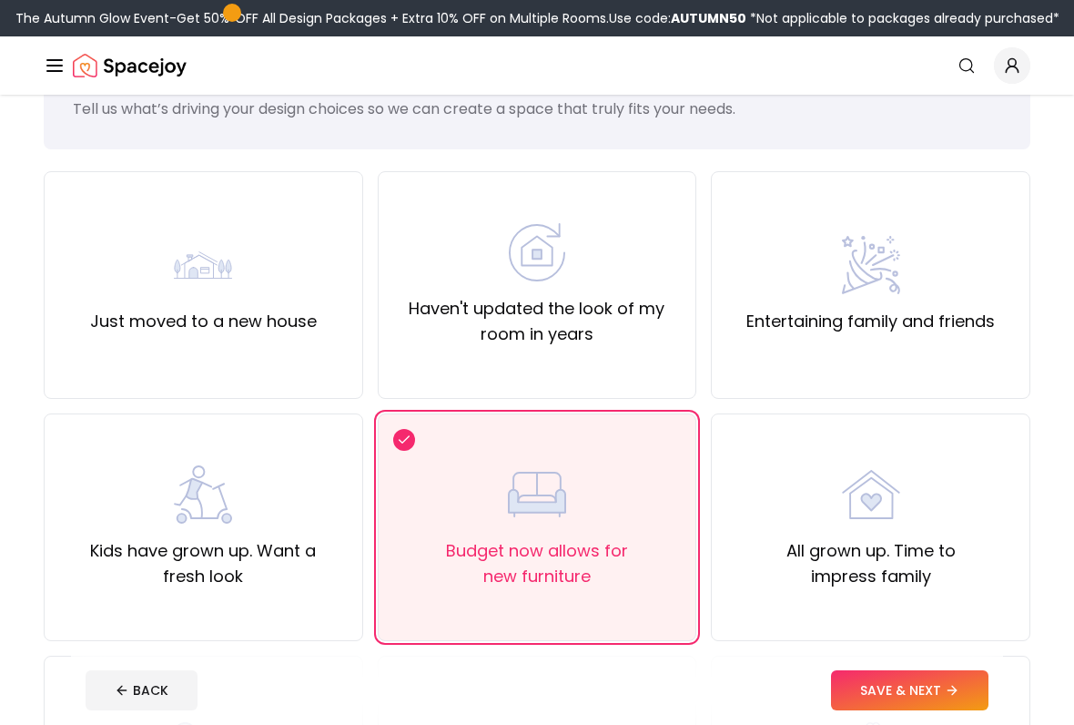
click at [931, 599] on button "SAVE & NEXT" at bounding box center [910, 690] width 158 height 40
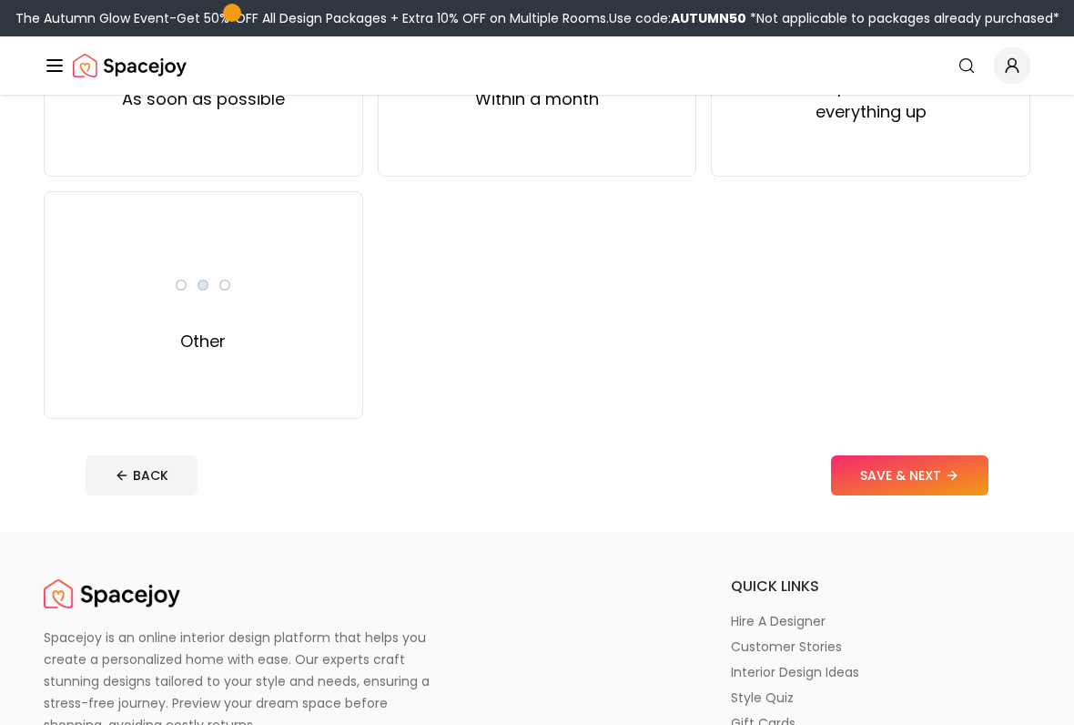
click at [939, 493] on button "SAVE & NEXT" at bounding box center [910, 476] width 158 height 40
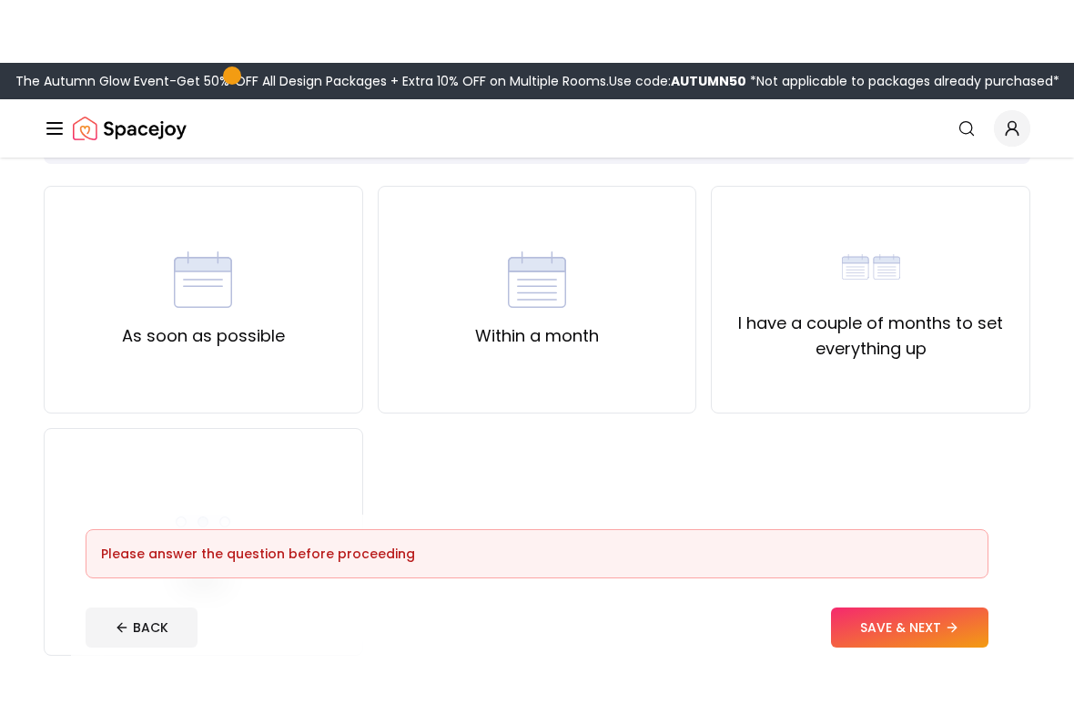
scroll to position [122, 0]
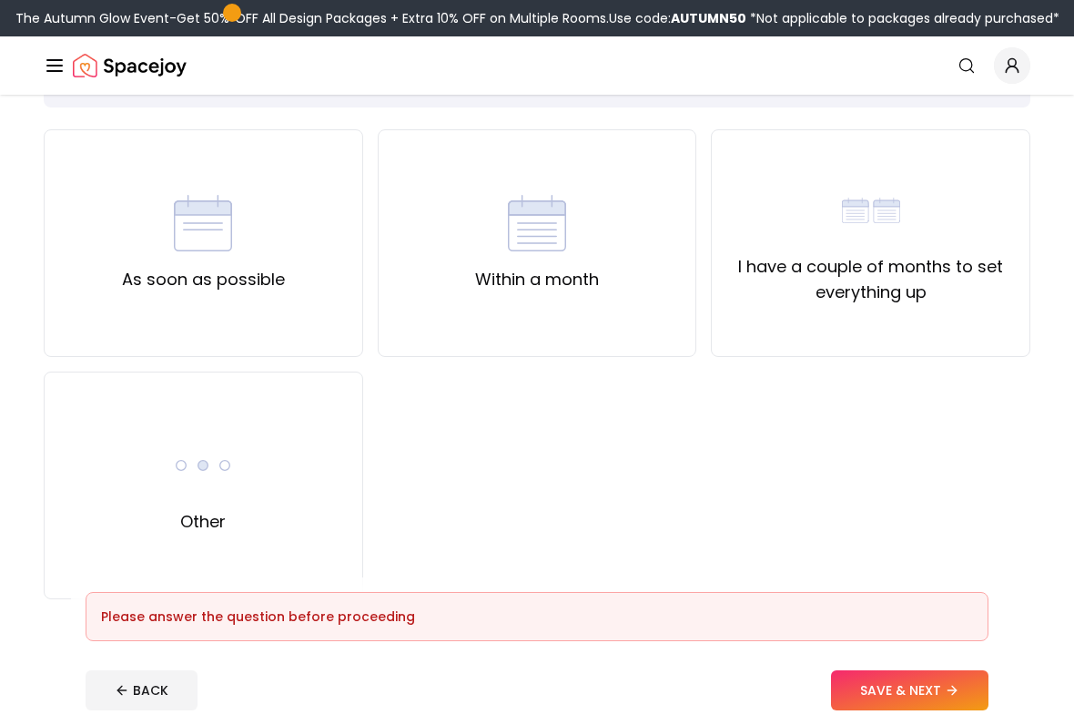
click at [205, 289] on label "As soon as possible" at bounding box center [203, 279] width 163 height 25
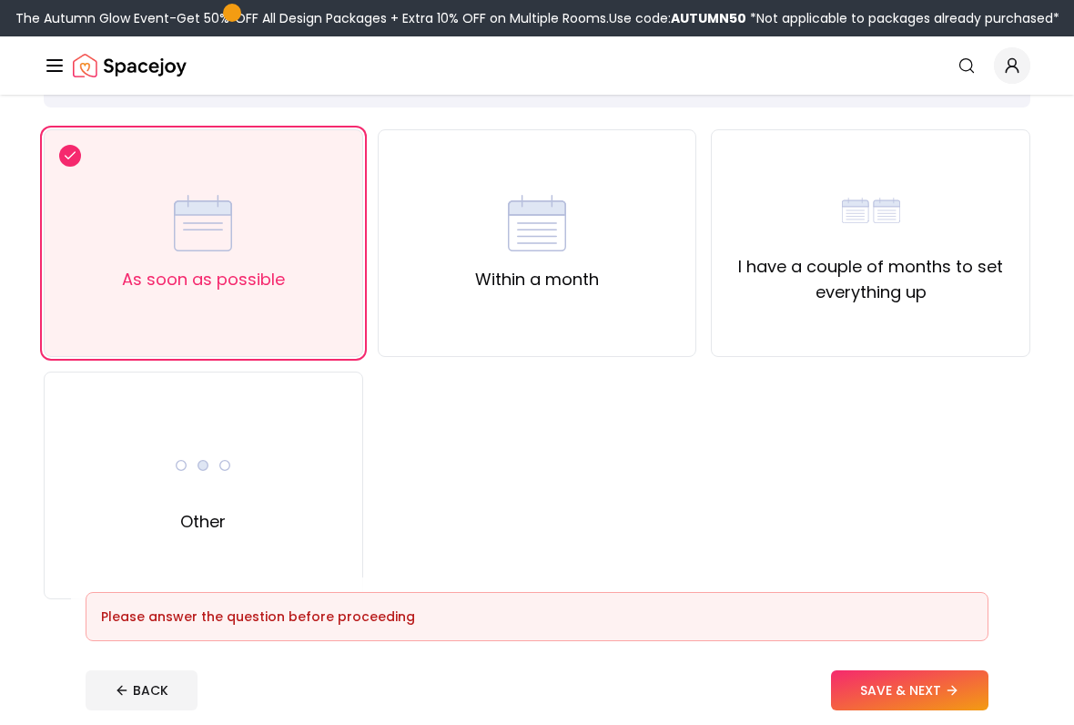
click at [932, 599] on button "SAVE & NEXT" at bounding box center [910, 690] width 158 height 40
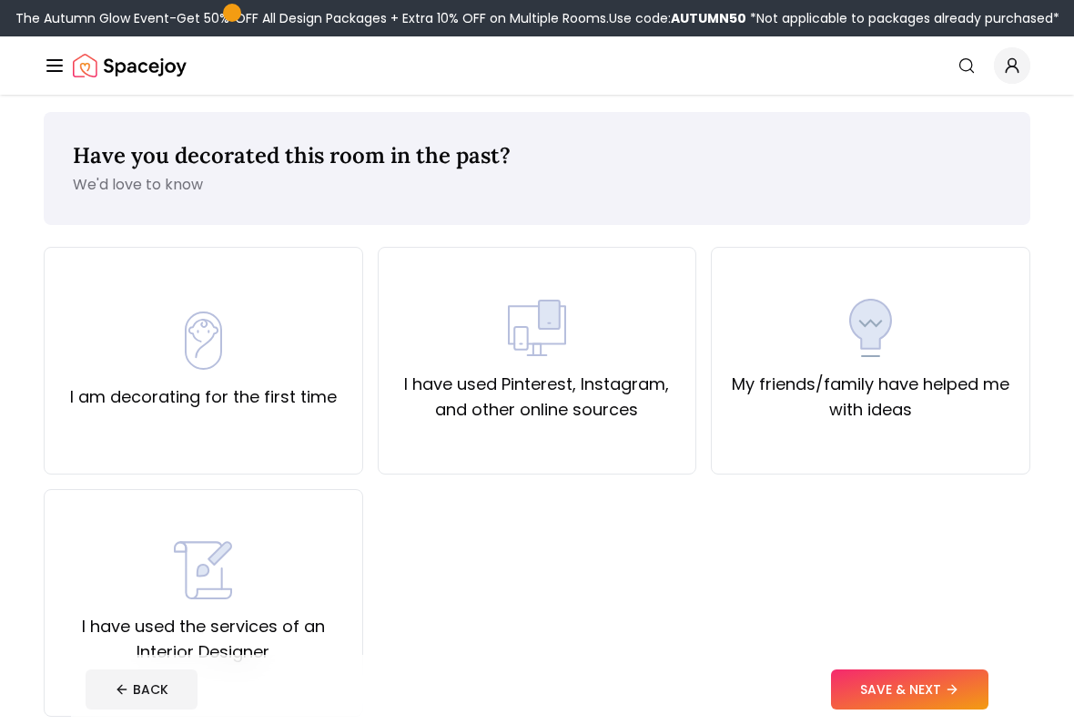
scroll to position [6, 0]
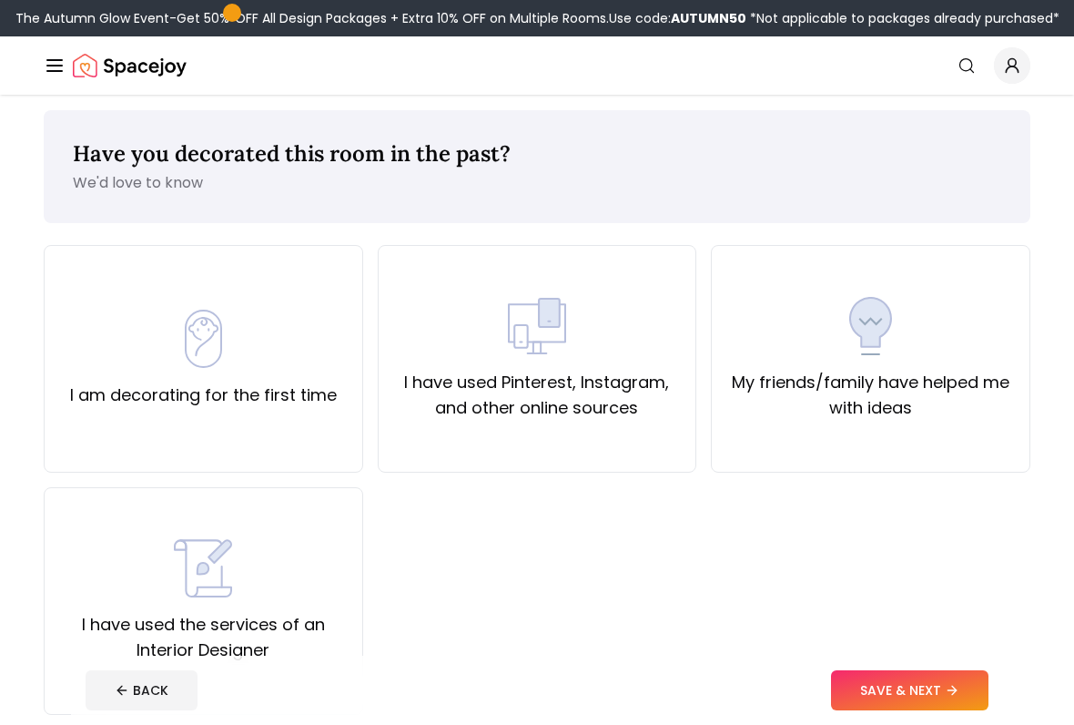
click at [303, 350] on div "I am decorating for the first time" at bounding box center [203, 359] width 267 height 98
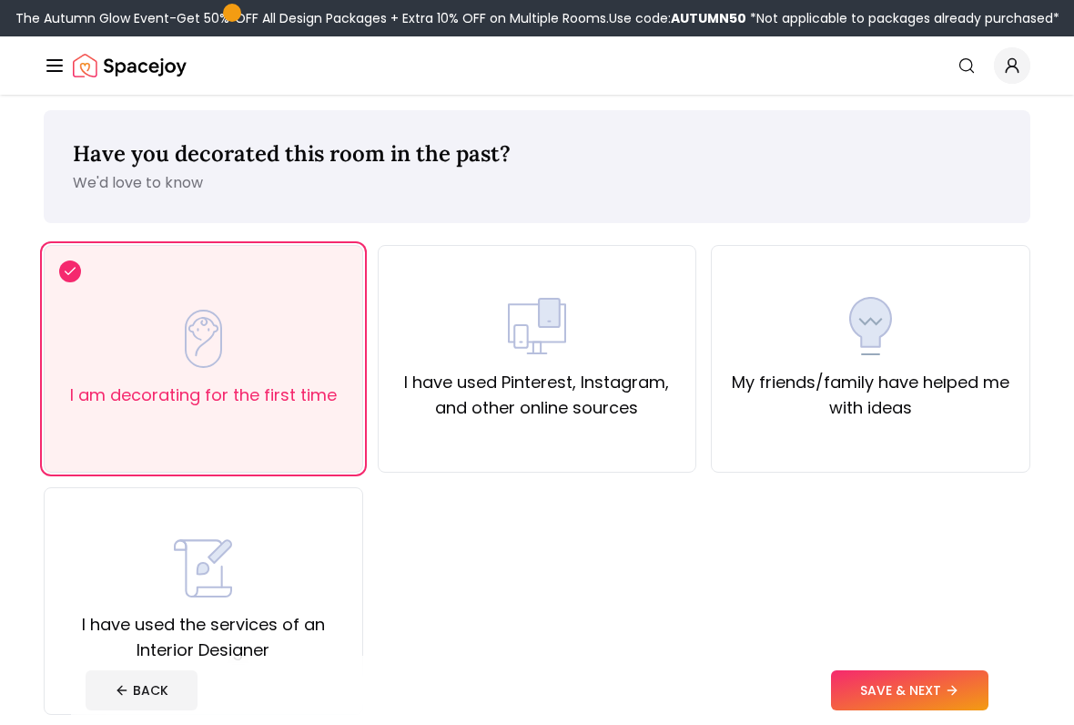
click at [943, 599] on button "SAVE & NEXT" at bounding box center [910, 690] width 158 height 40
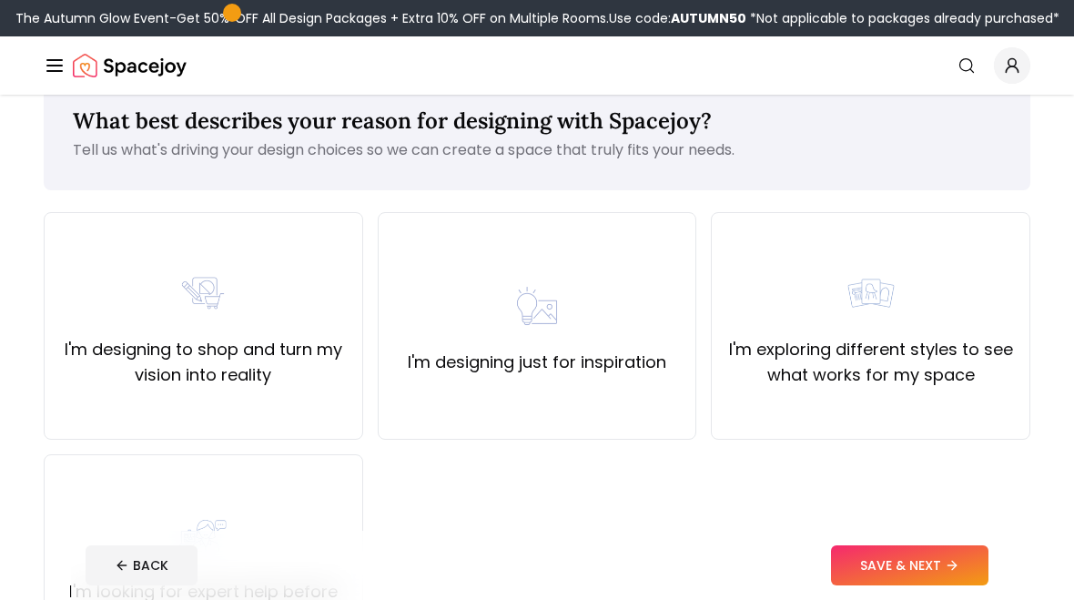
scroll to position [31, 0]
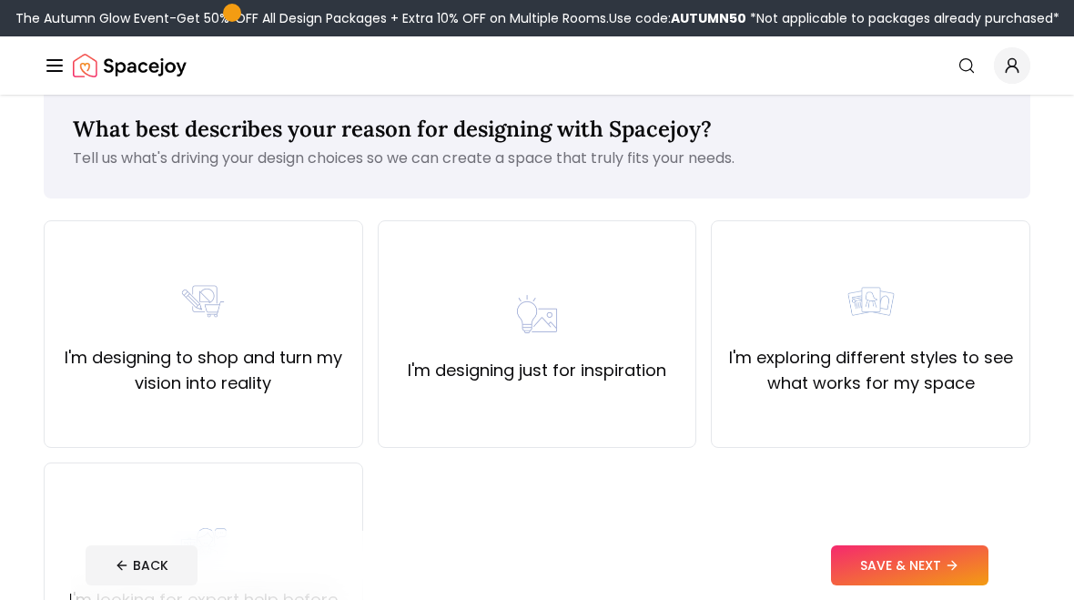
click at [893, 373] on label "I'm exploring different styles to see what works for my space" at bounding box center [871, 370] width 289 height 51
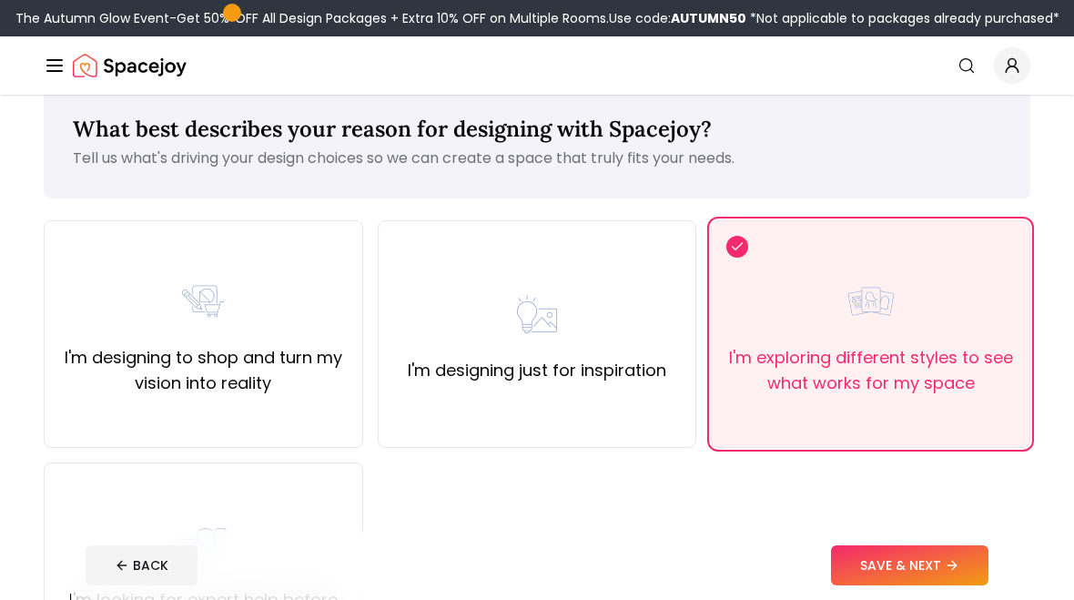
click at [926, 562] on button "SAVE & NEXT" at bounding box center [910, 565] width 158 height 40
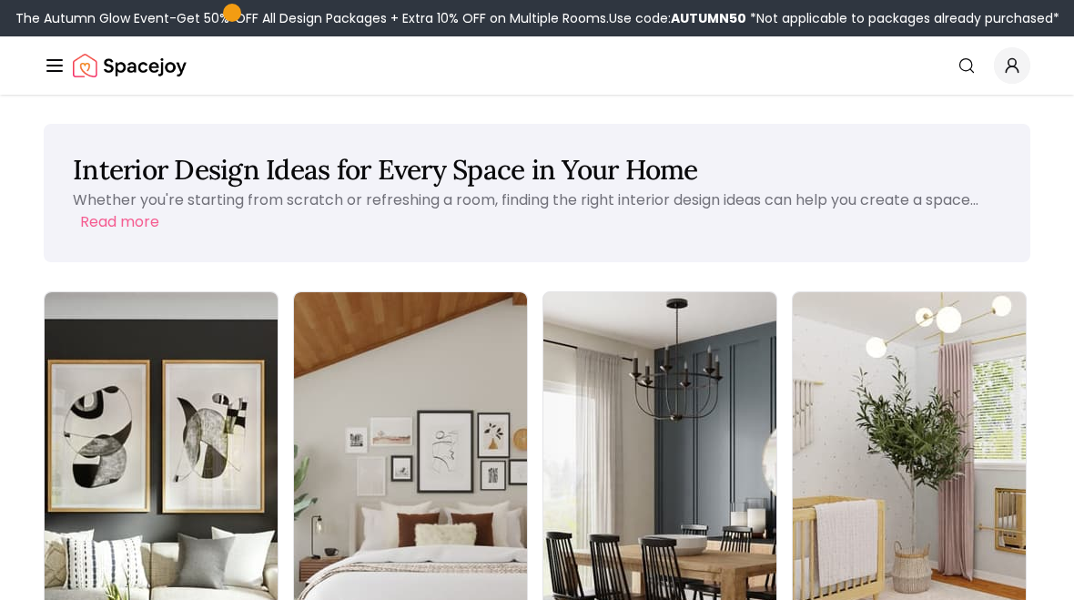
click at [131, 457] on img at bounding box center [161, 498] width 233 height 412
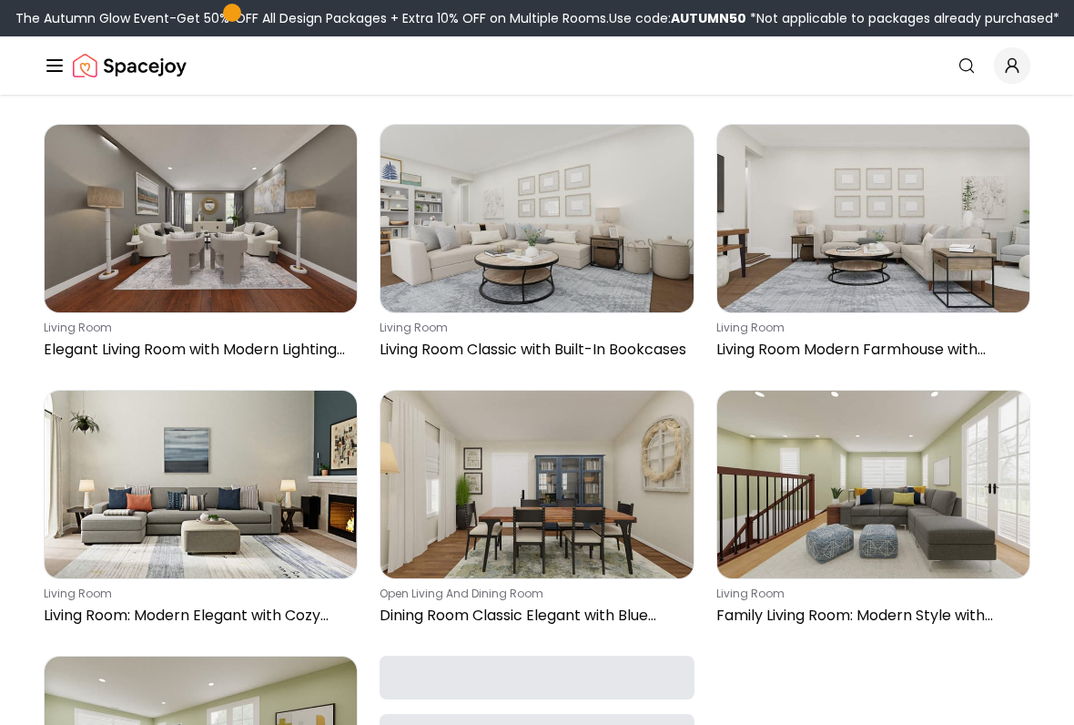
scroll to position [759, 0]
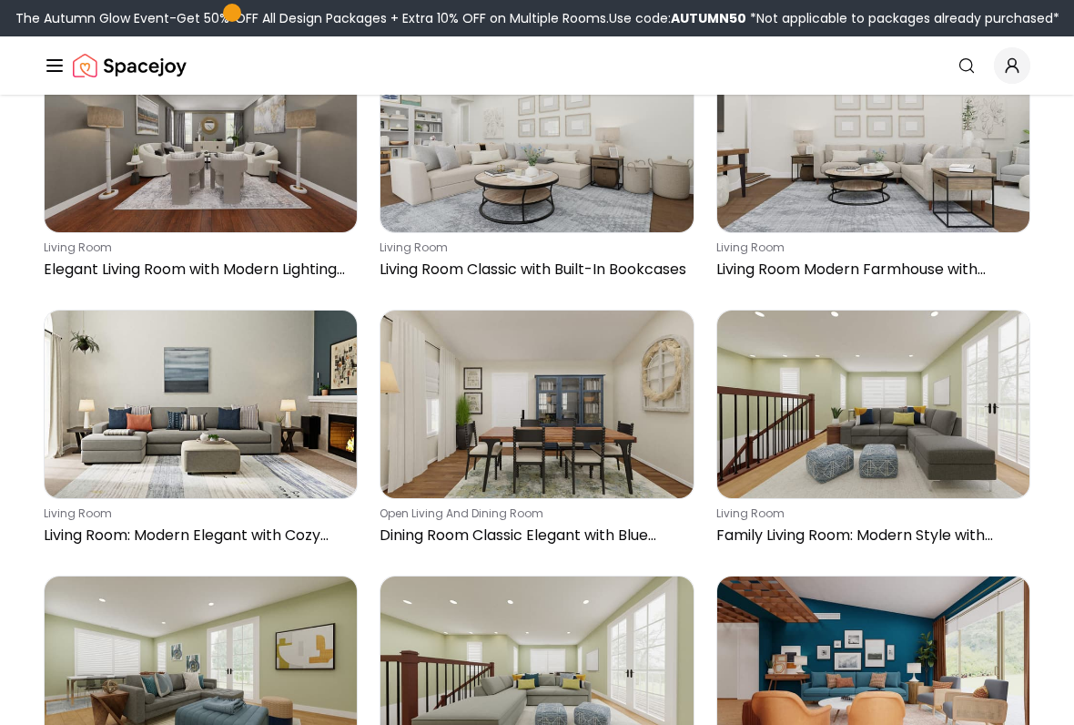
click at [1048, 599] on div "Living Room Design Ideas for Every Style, Space & Mood Your living room is the …" at bounding box center [537, 609] width 1074 height 2548
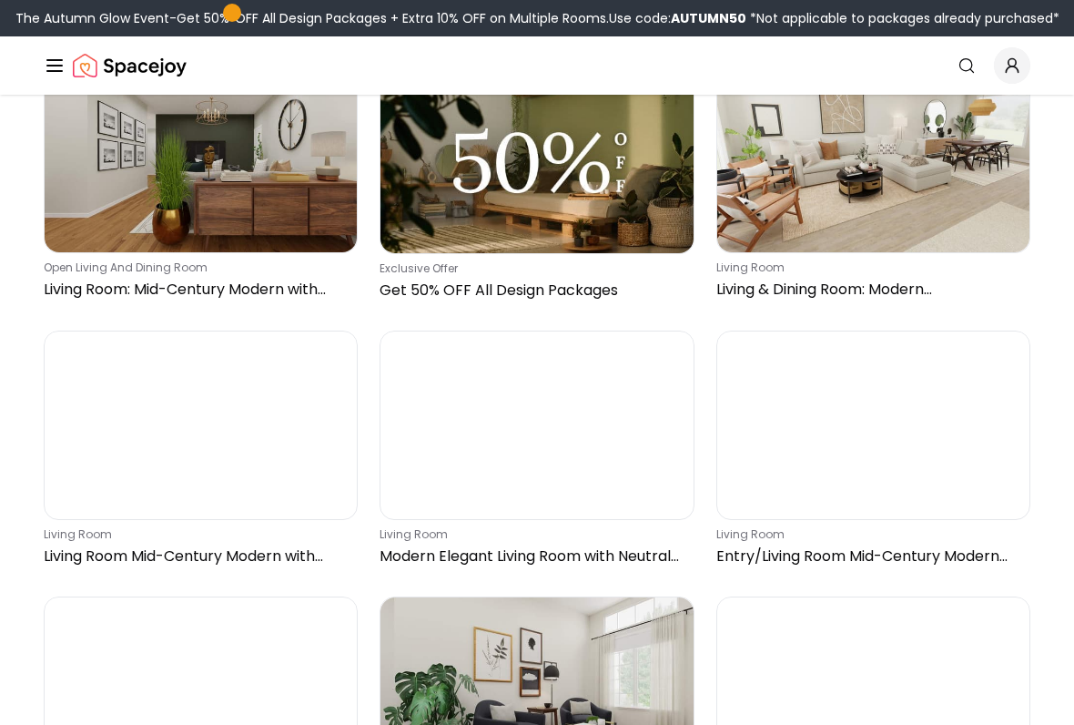
scroll to position [1545, 0]
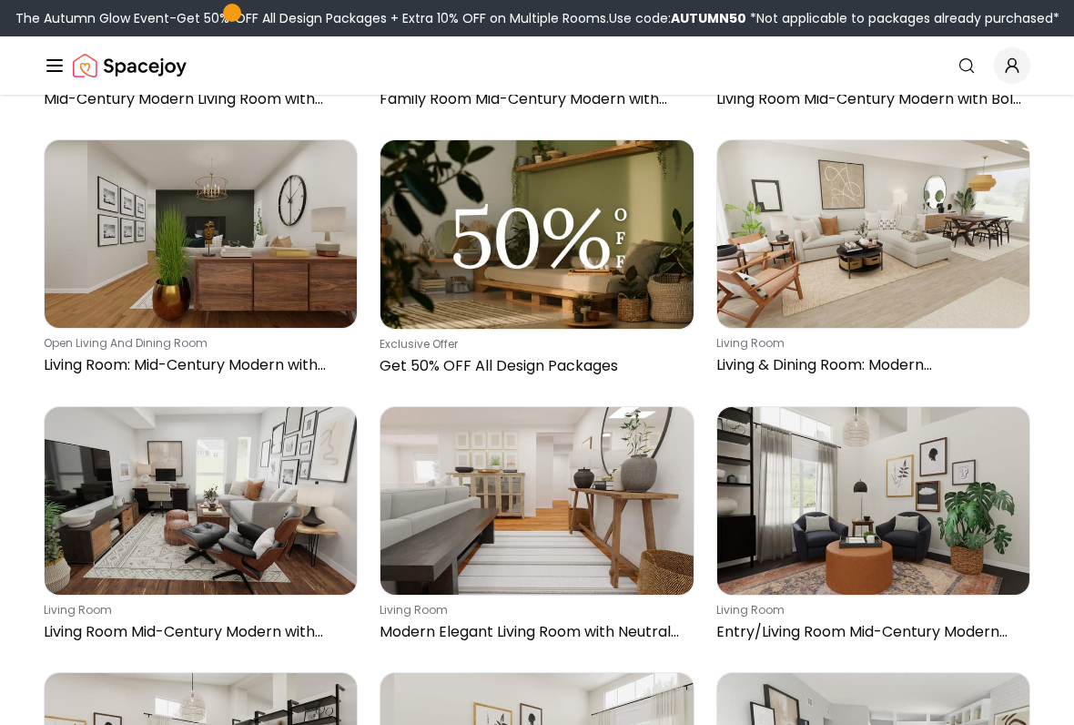
click at [297, 279] on img at bounding box center [201, 234] width 312 height 188
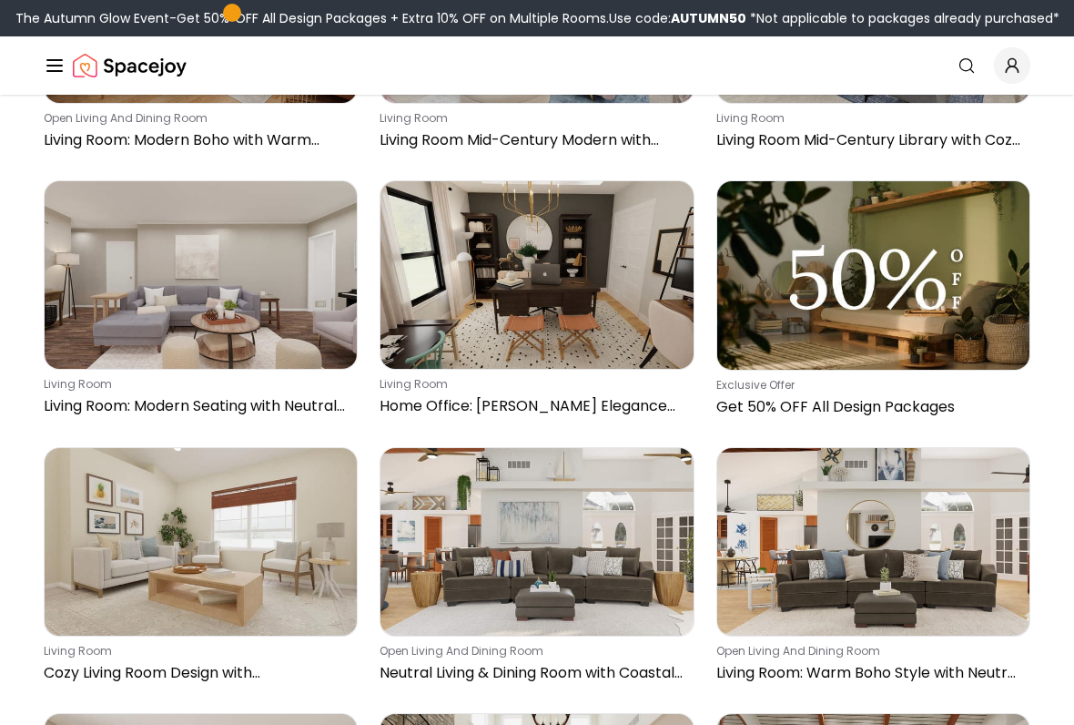
scroll to position [2485, 0]
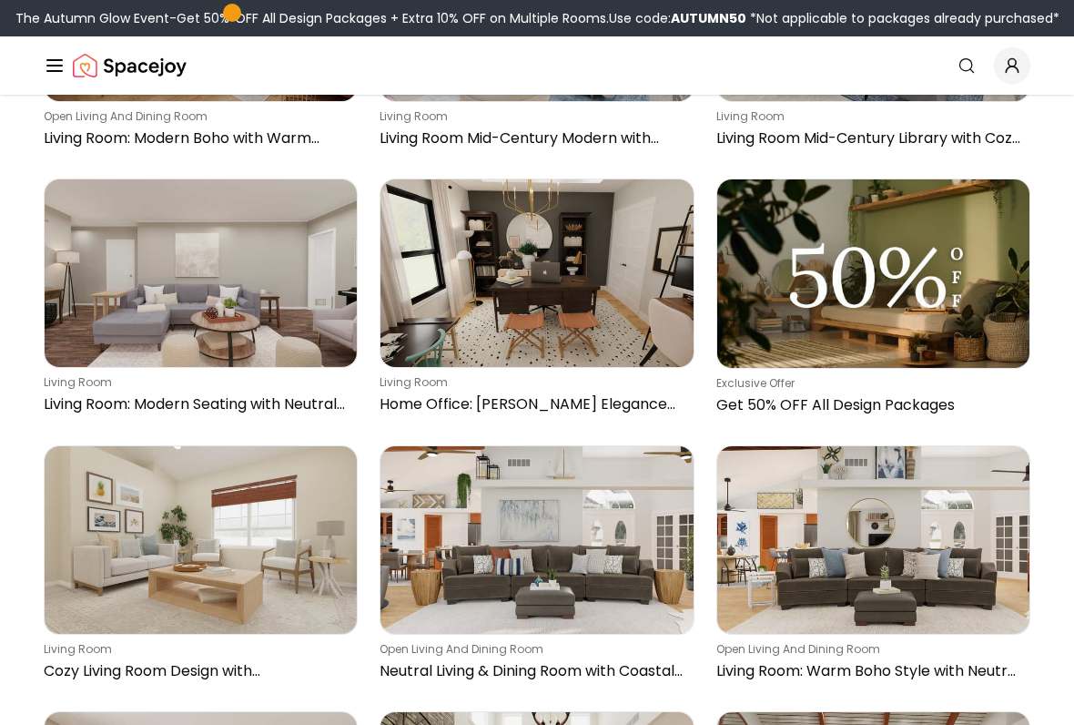
click at [262, 553] on img at bounding box center [201, 540] width 312 height 188
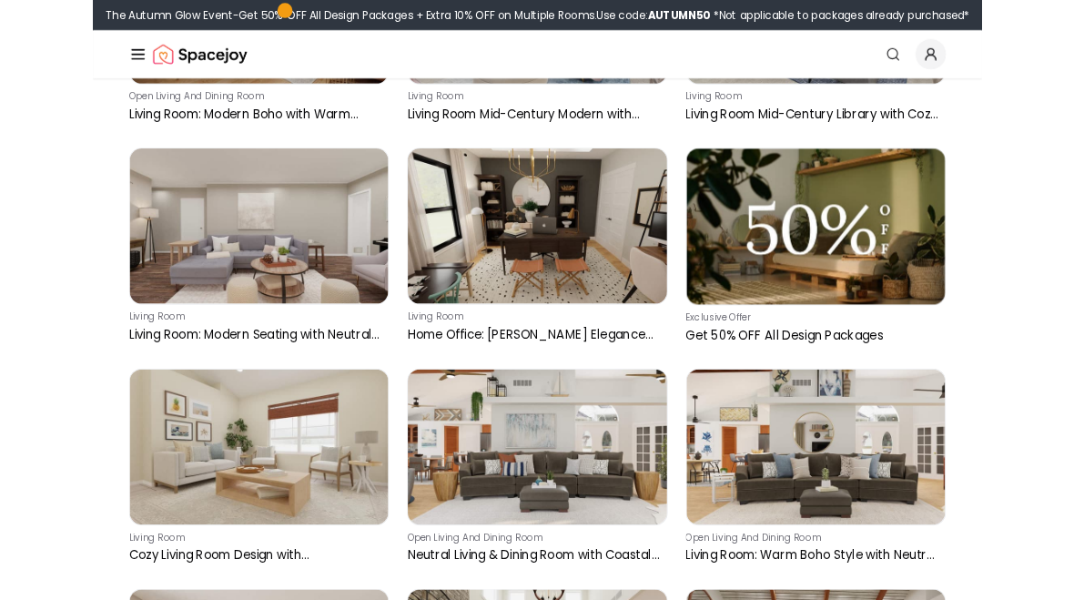
scroll to position [2537, 0]
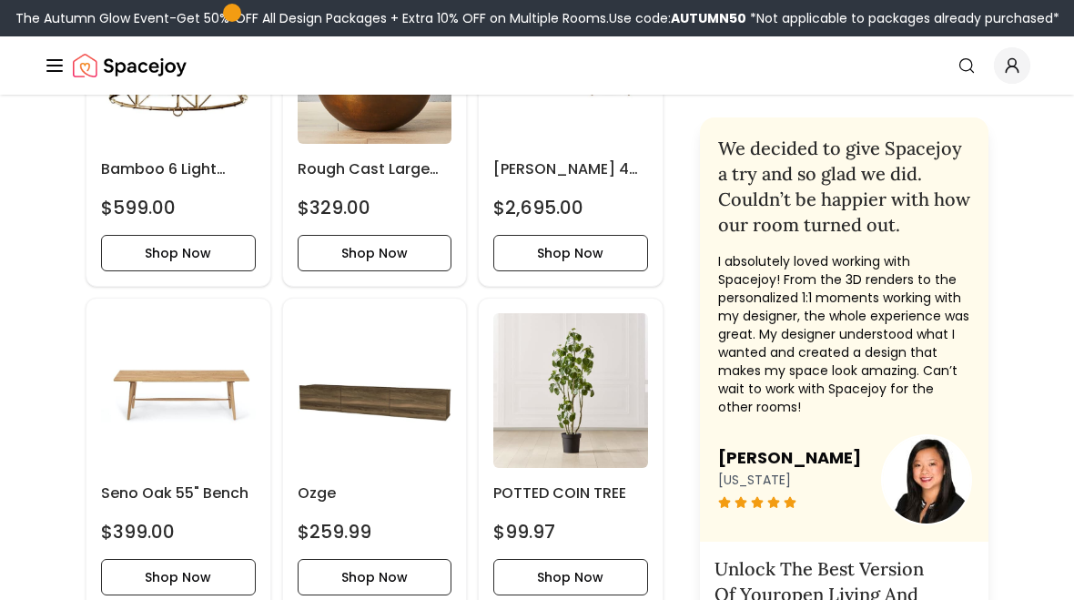
scroll to position [2659, 0]
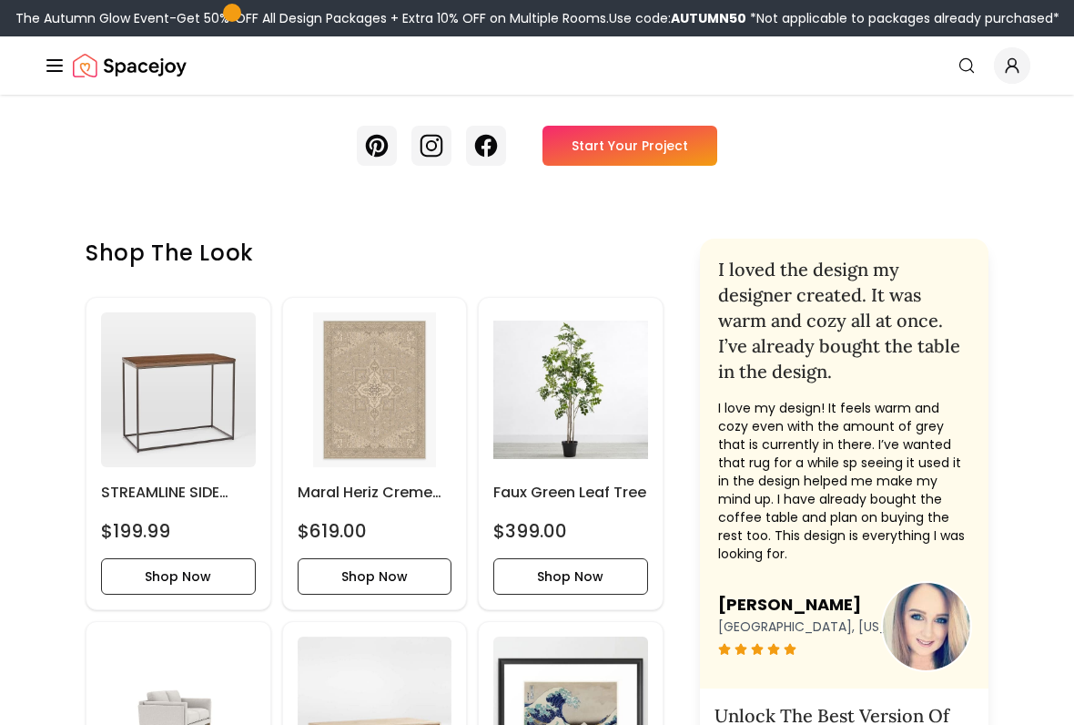
scroll to position [539, 0]
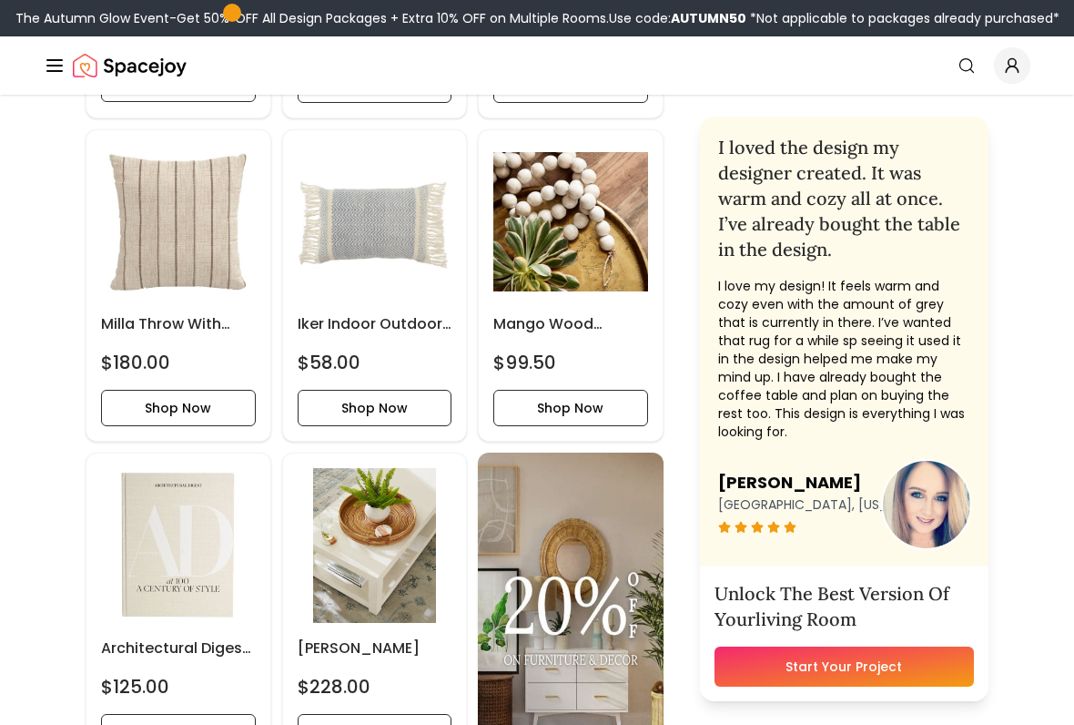
click at [622, 596] on img at bounding box center [571, 608] width 186 height 313
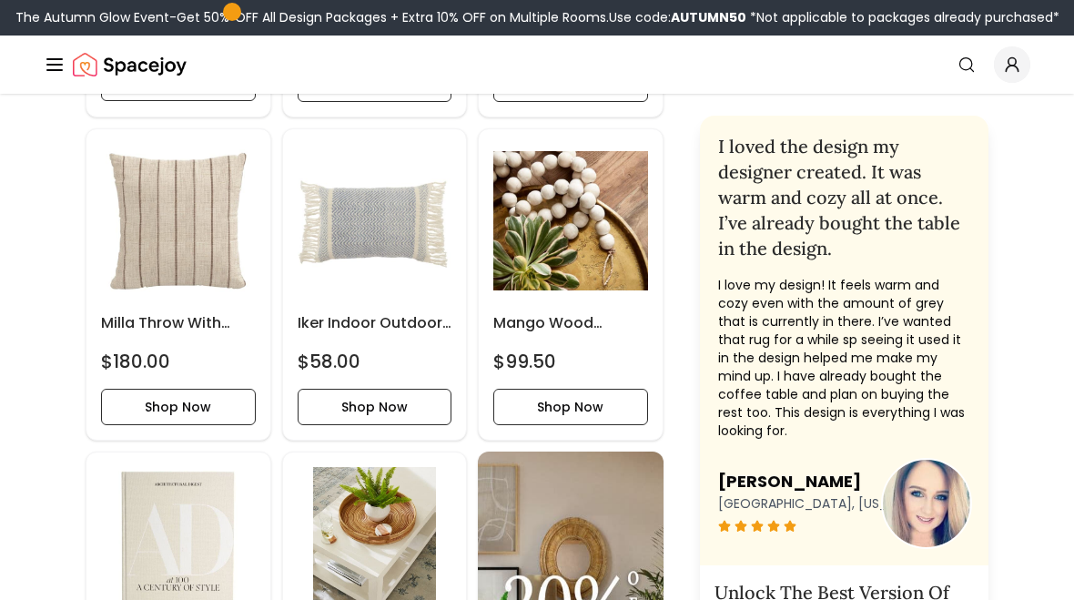
scroll to position [2051, 0]
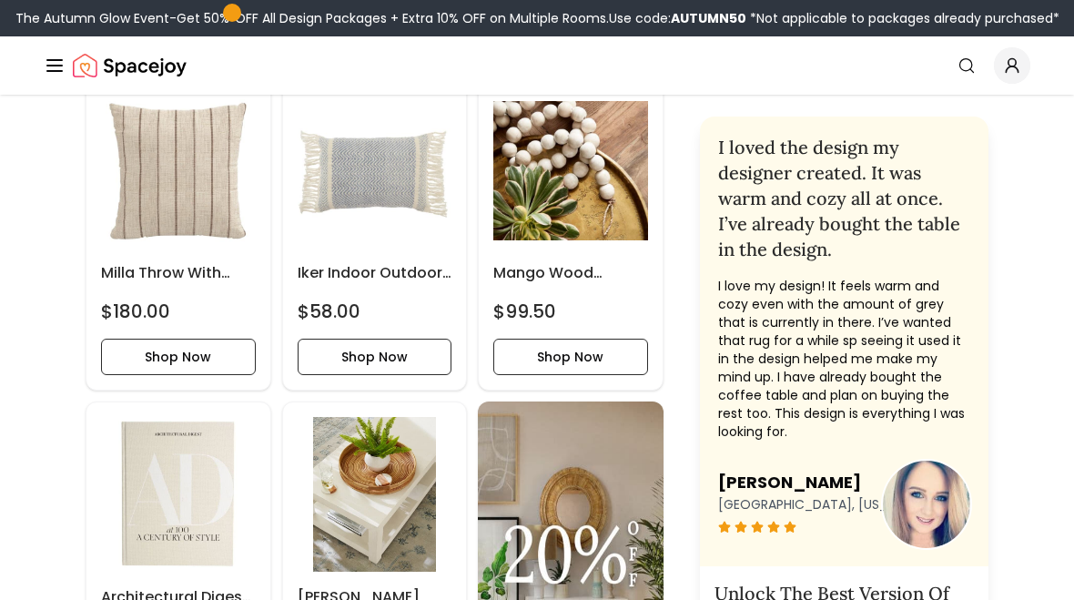
click at [202, 507] on img at bounding box center [178, 494] width 155 height 155
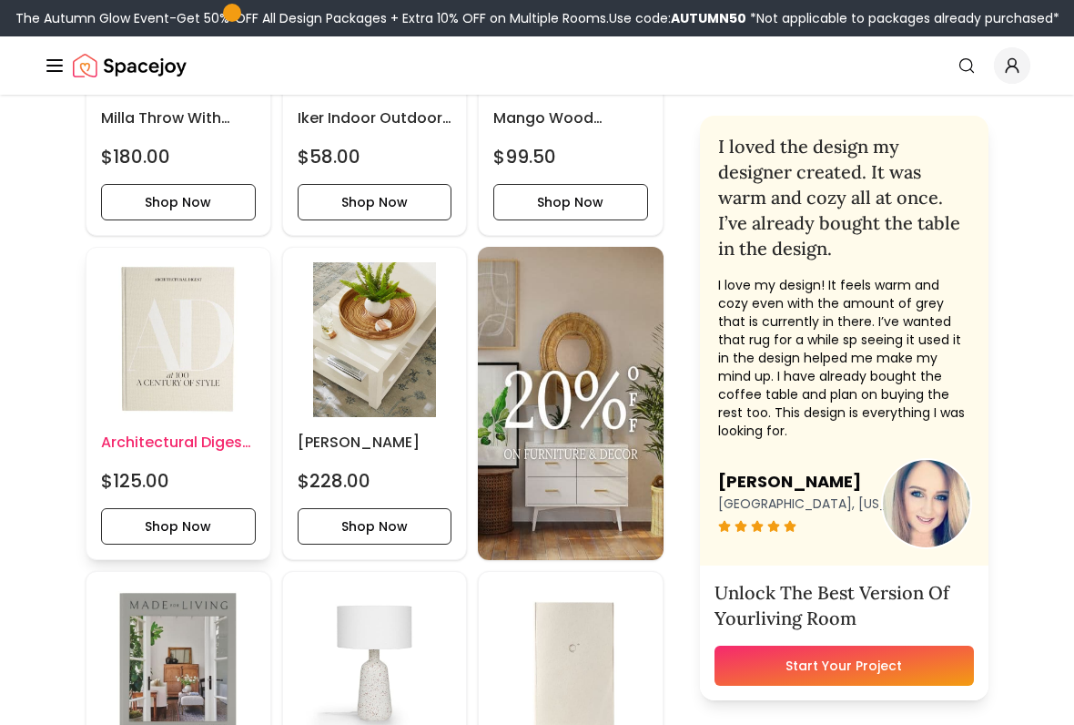
scroll to position [2206, 0]
click at [858, 599] on link "Start Your Project" at bounding box center [844, 666] width 259 height 40
